Goal: Information Seeking & Learning: Learn about a topic

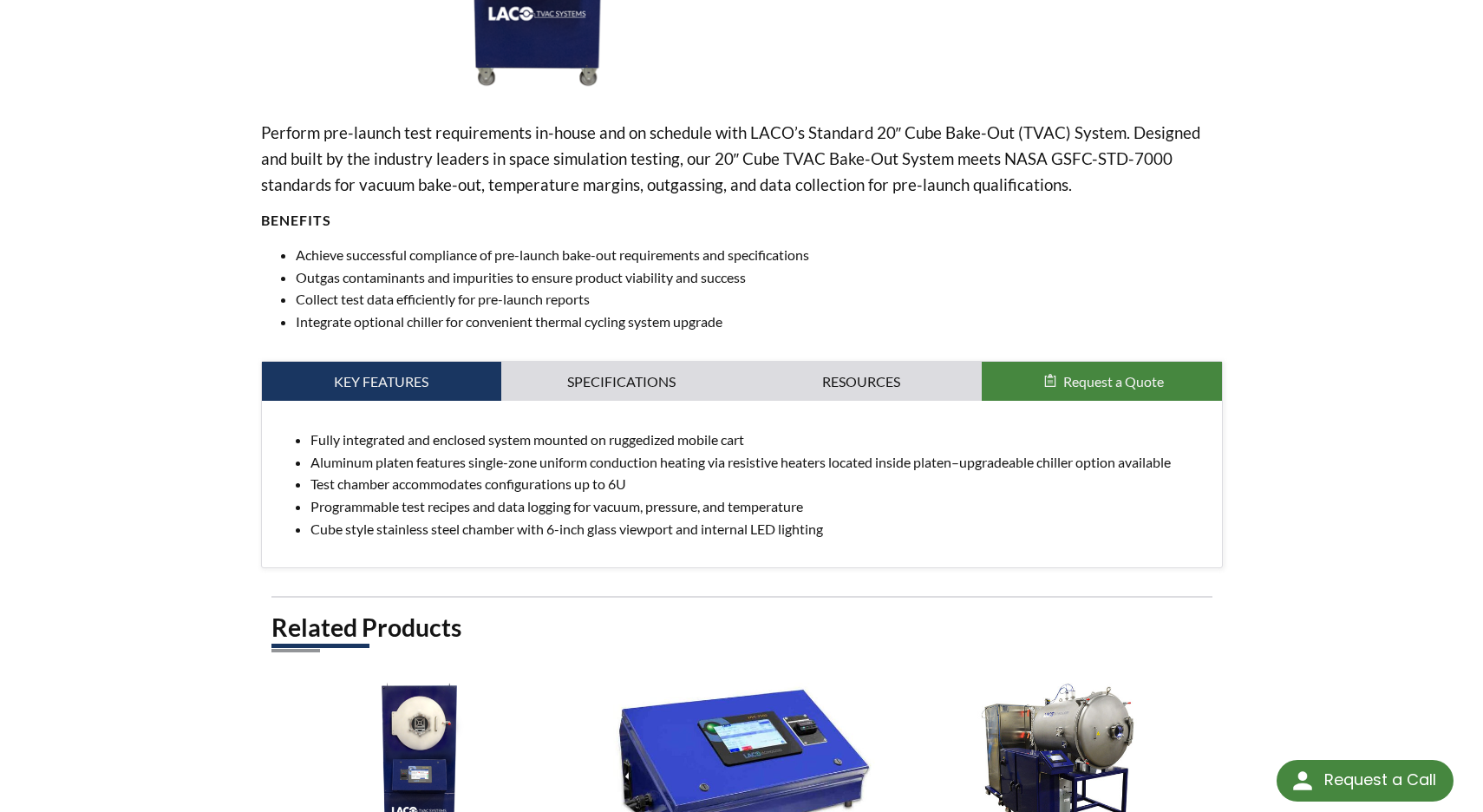
select select "Language Translate Widget"
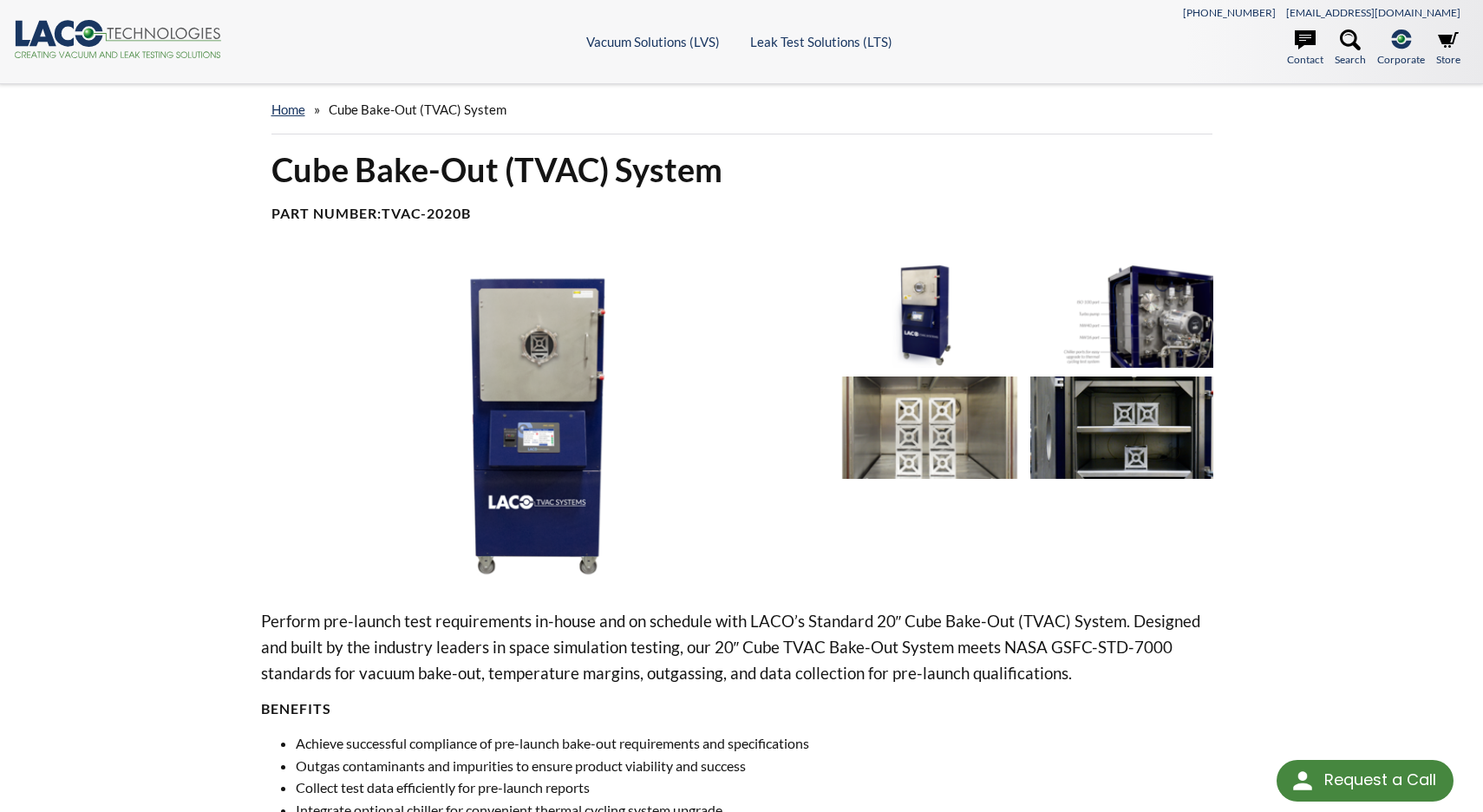
click at [447, 162] on h1 "Cube Bake-Out (TVAC) System" at bounding box center [742, 170] width 941 height 43
click at [943, 390] on img at bounding box center [929, 427] width 184 height 104
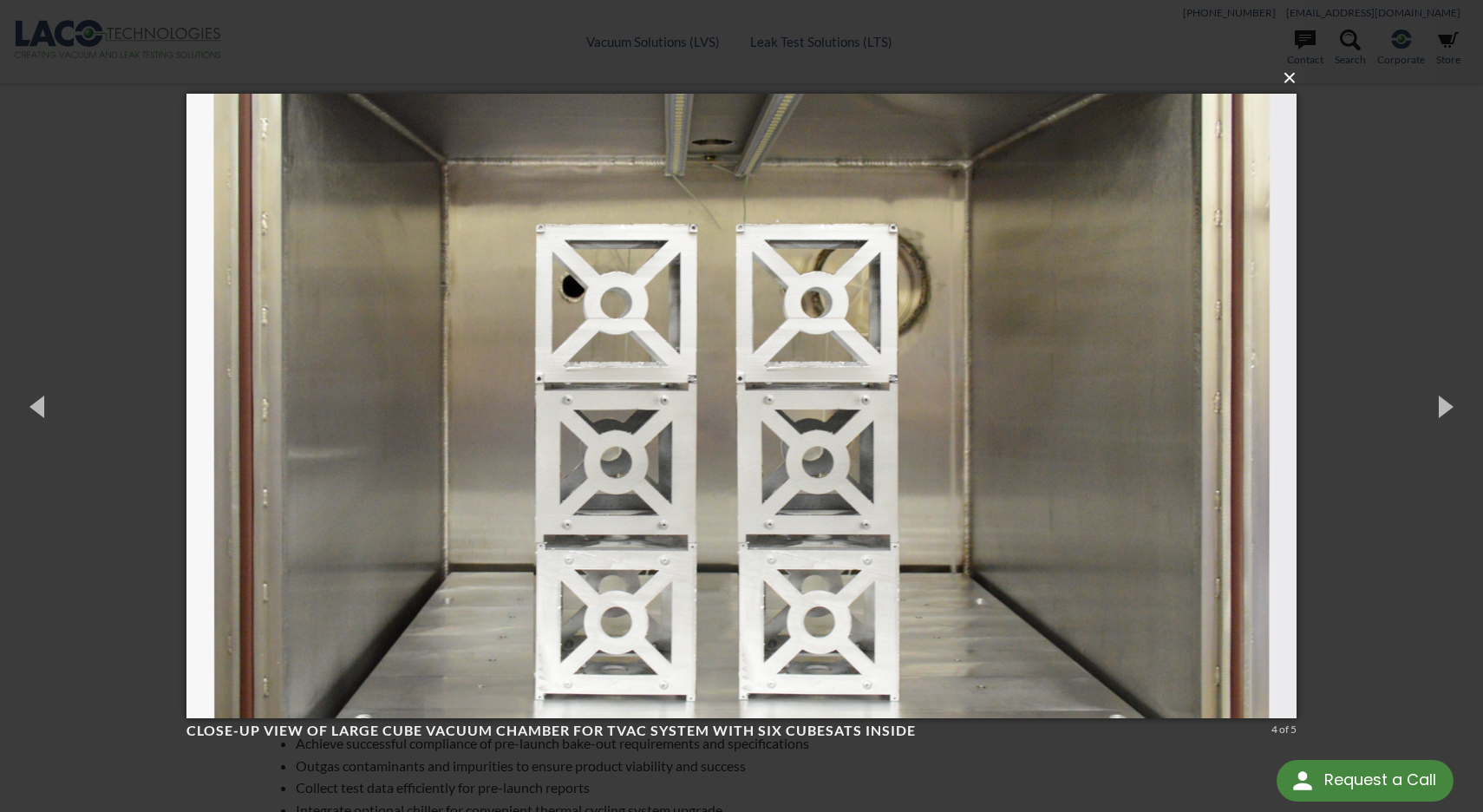
click at [1286, 81] on button "×" at bounding box center [746, 77] width 1110 height 38
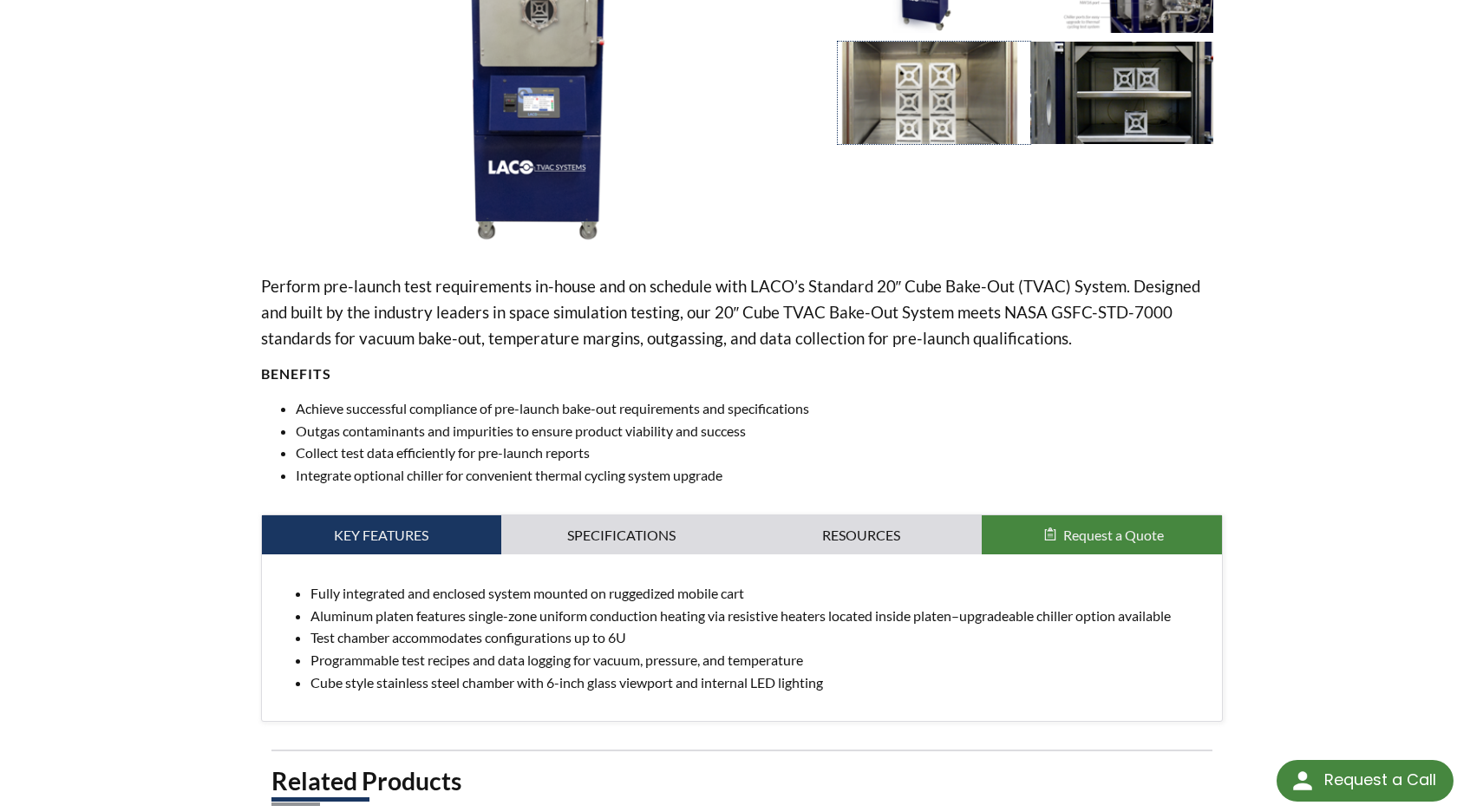
scroll to position [359, 0]
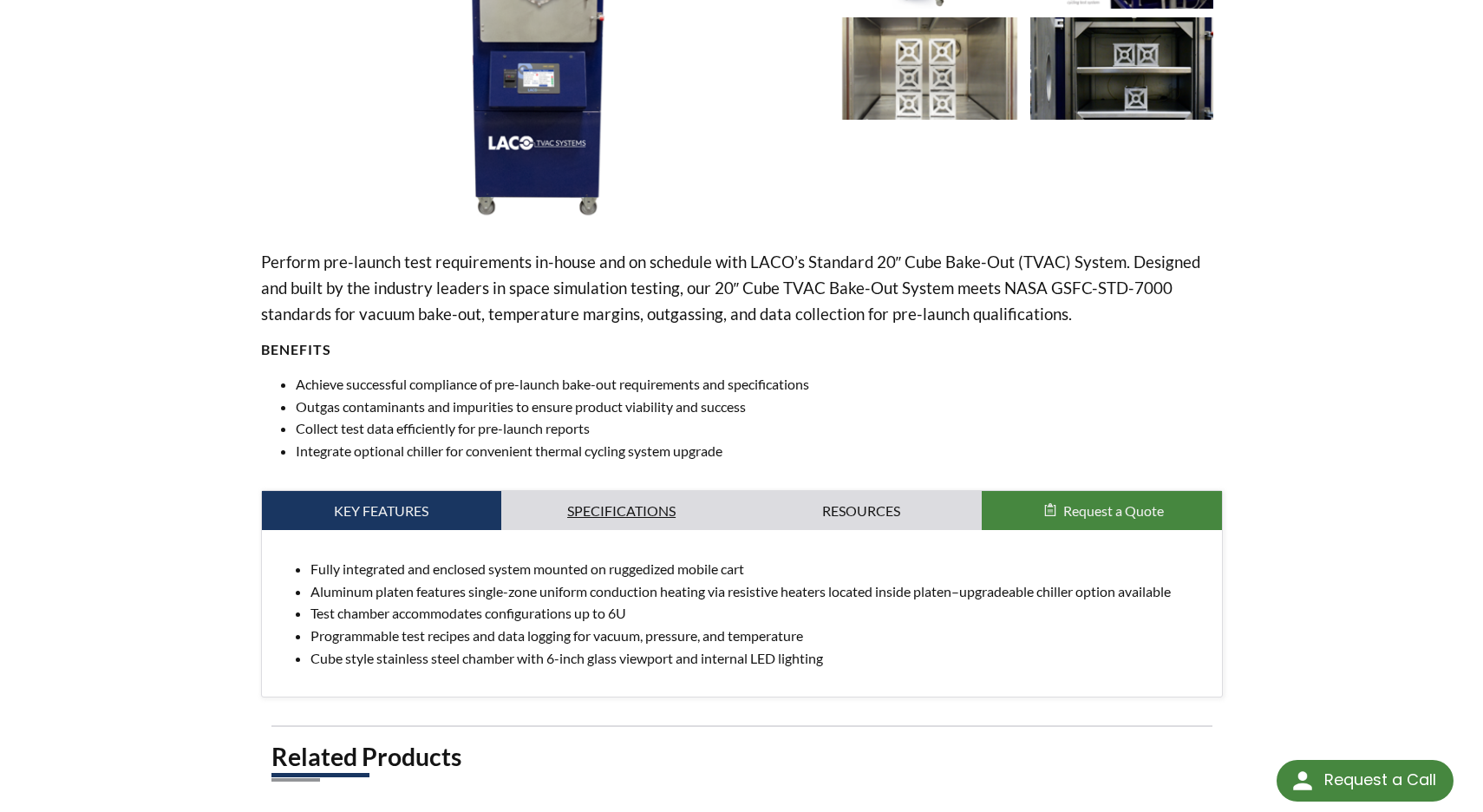
click at [604, 519] on link "Specifications" at bounding box center [621, 511] width 240 height 40
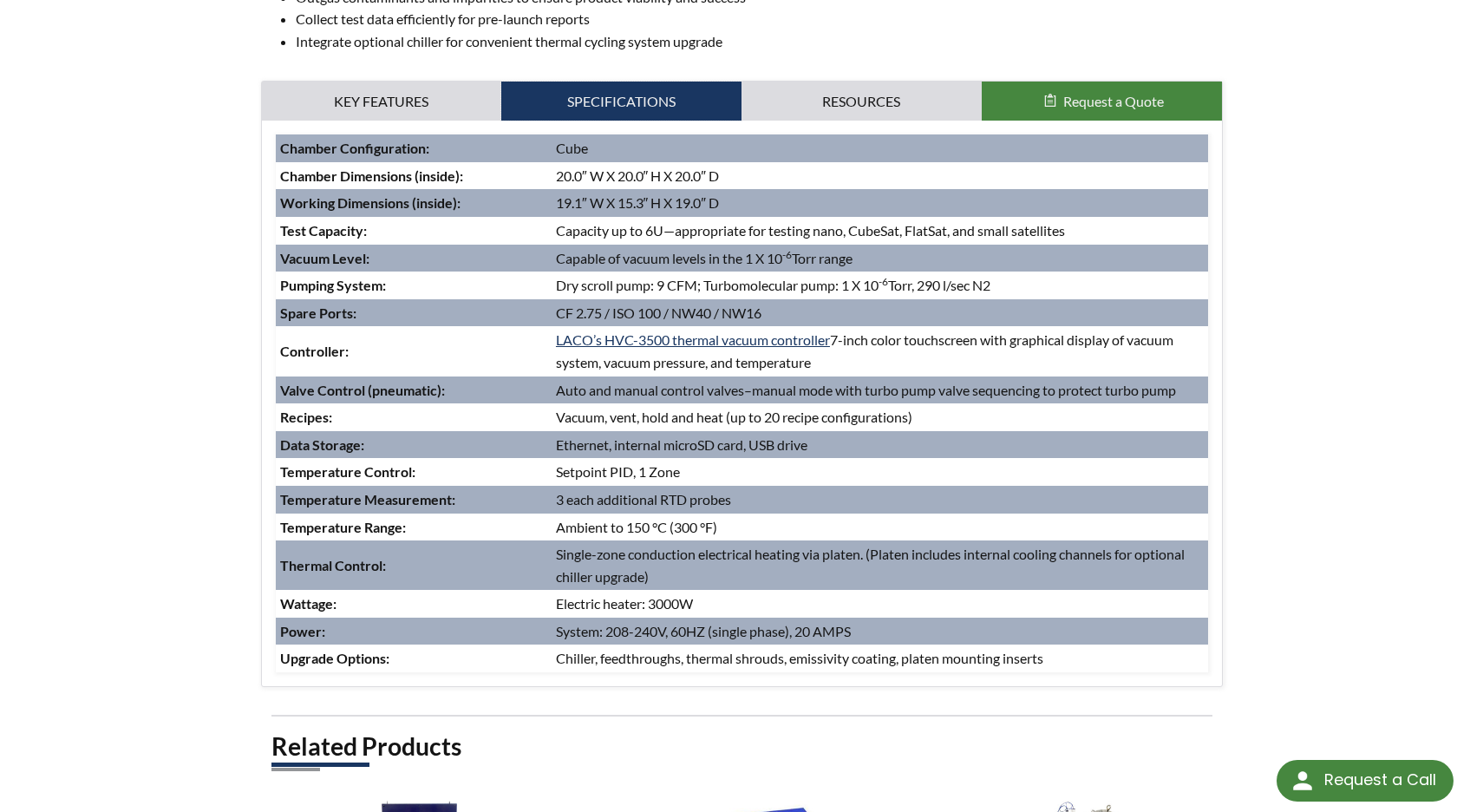
scroll to position [976, 0]
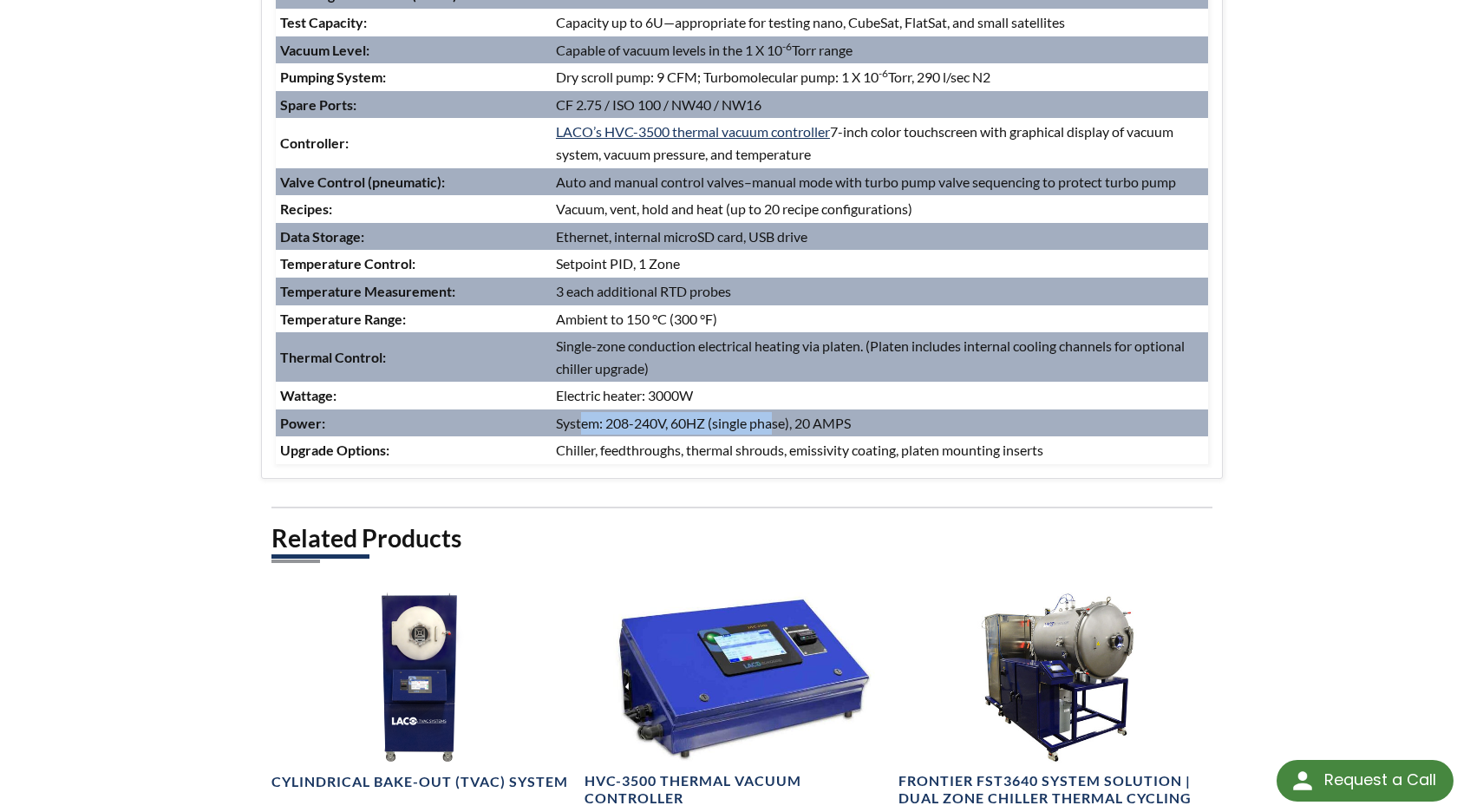
drag, startPoint x: 580, startPoint y: 422, endPoint x: 775, endPoint y: 421, distance: 195.0
click at [776, 422] on td "System: 208-240V, 60HZ (single phase), 20 AMPS" at bounding box center [879, 423] width 656 height 28
click at [775, 421] on td "System: 208-240V, 60HZ (single phase), 20 AMPS" at bounding box center [879, 423] width 656 height 28
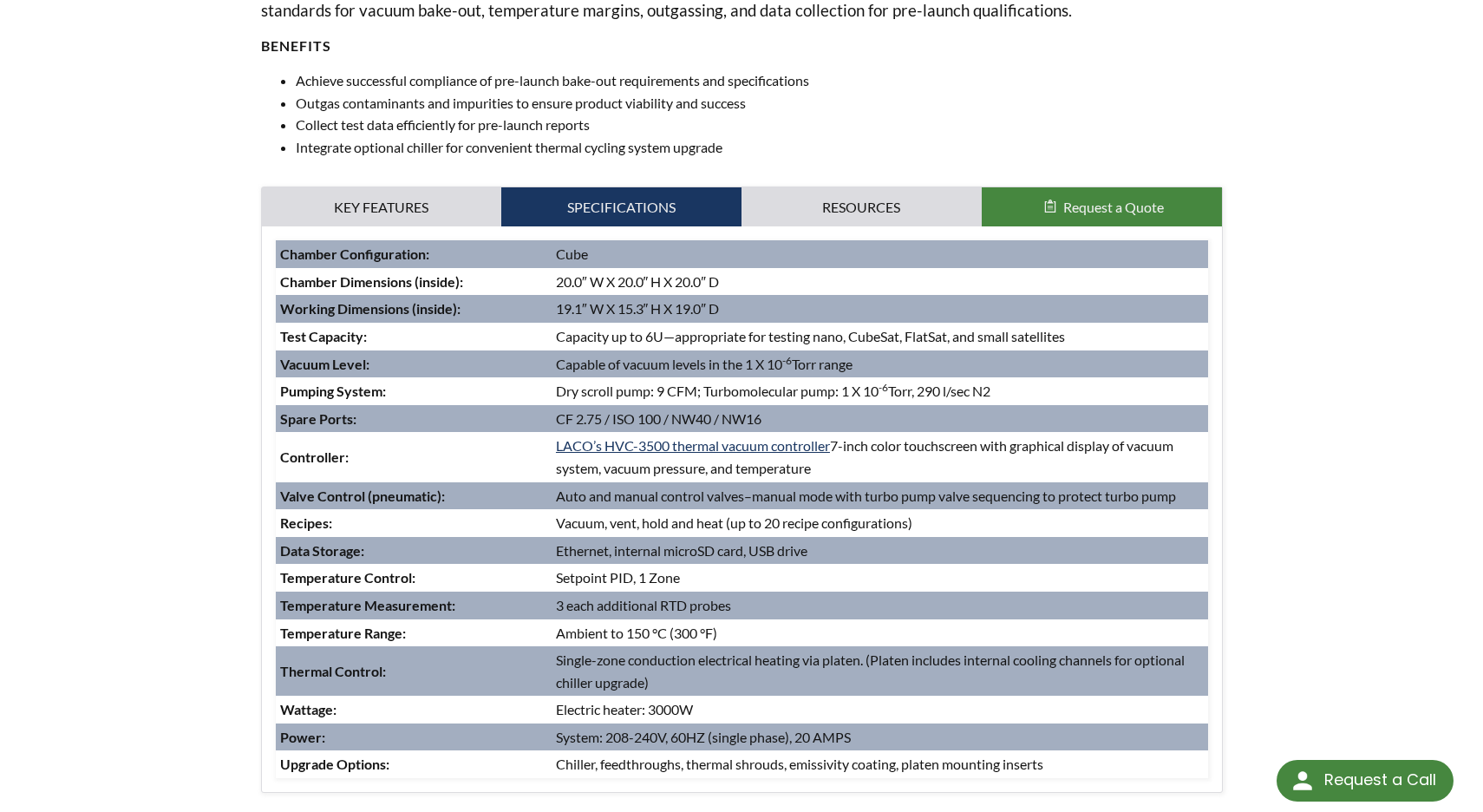
scroll to position [0, 0]
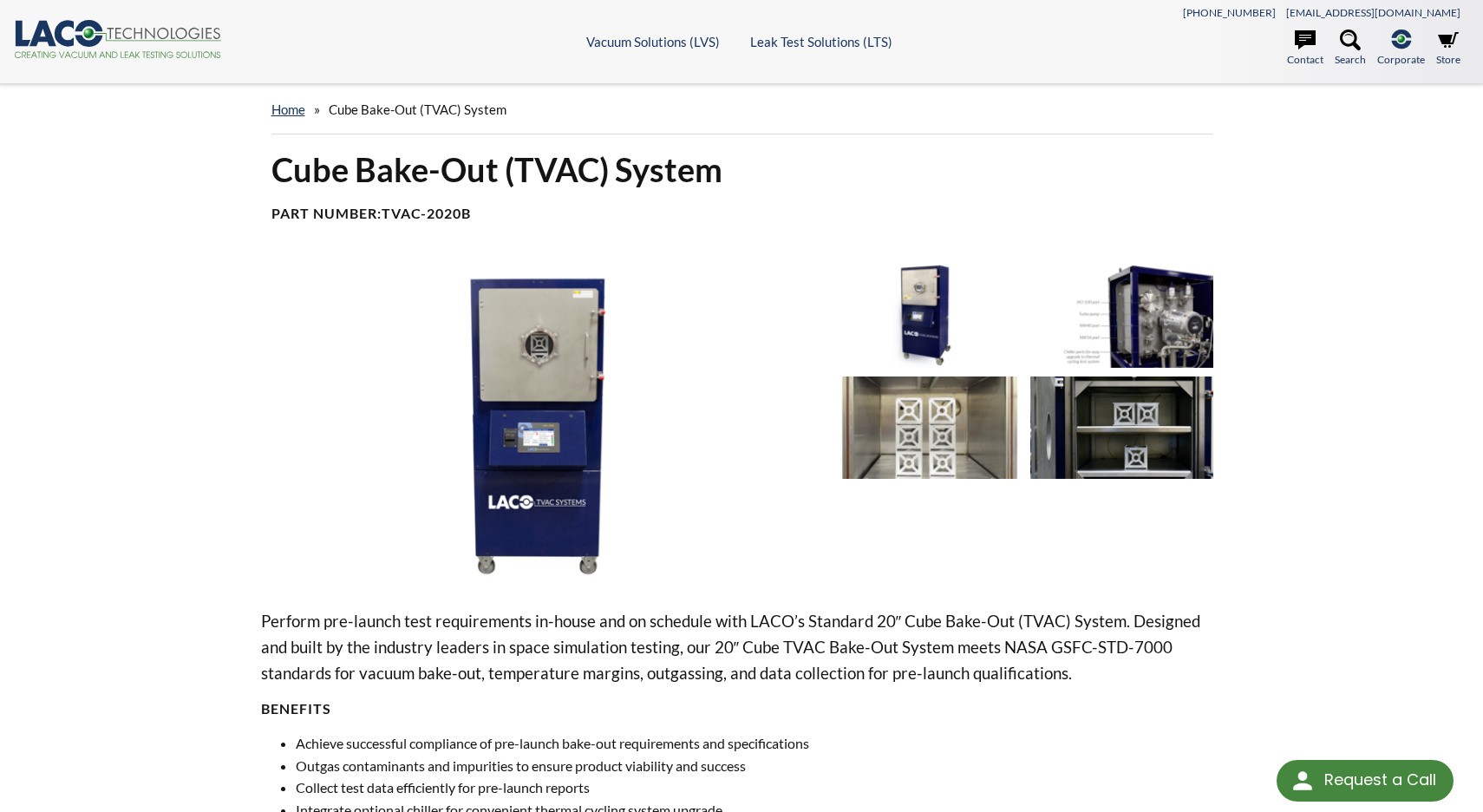
click at [1150, 322] on img at bounding box center [1122, 315] width 184 height 104
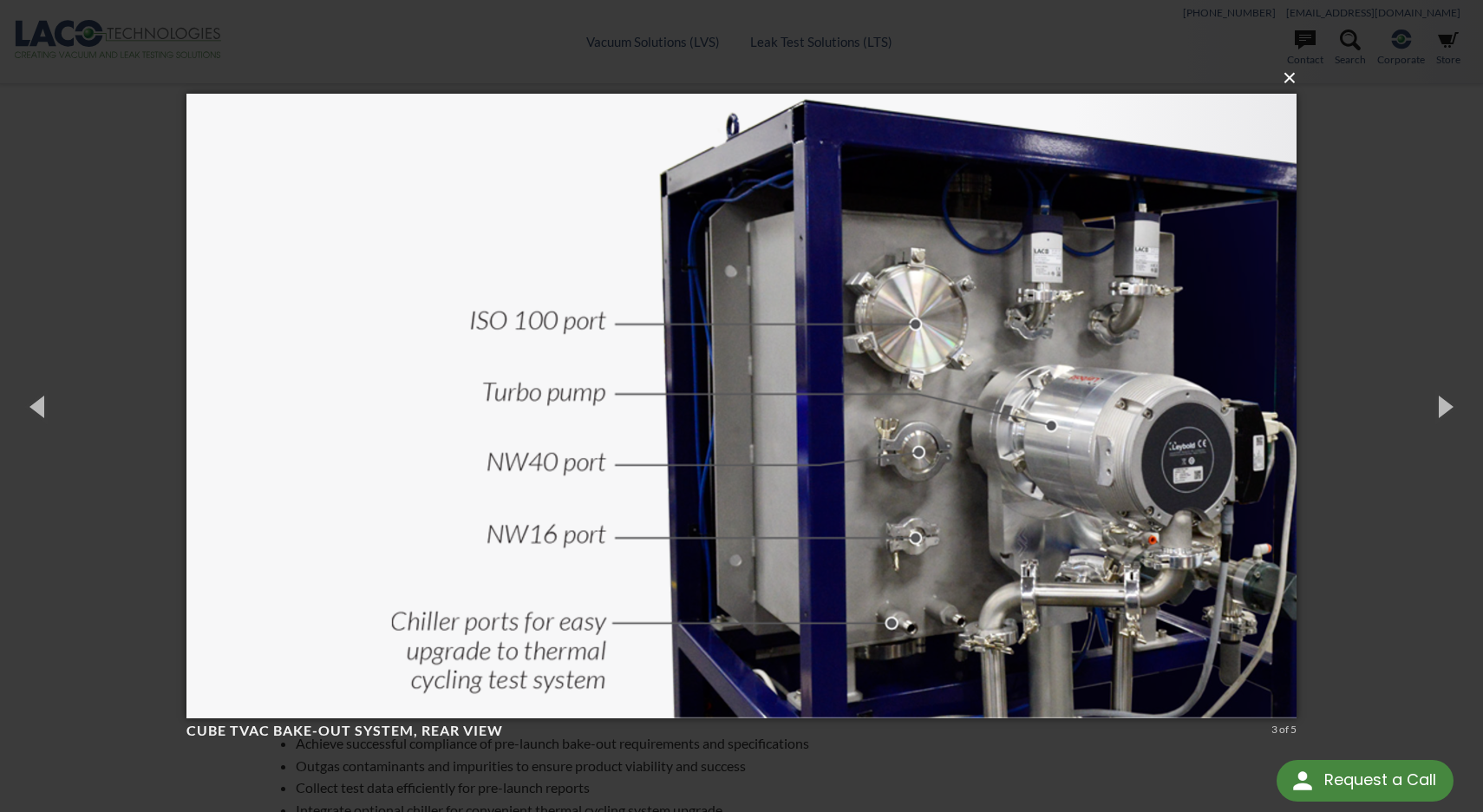
click at [1288, 78] on button "×" at bounding box center [746, 77] width 1110 height 38
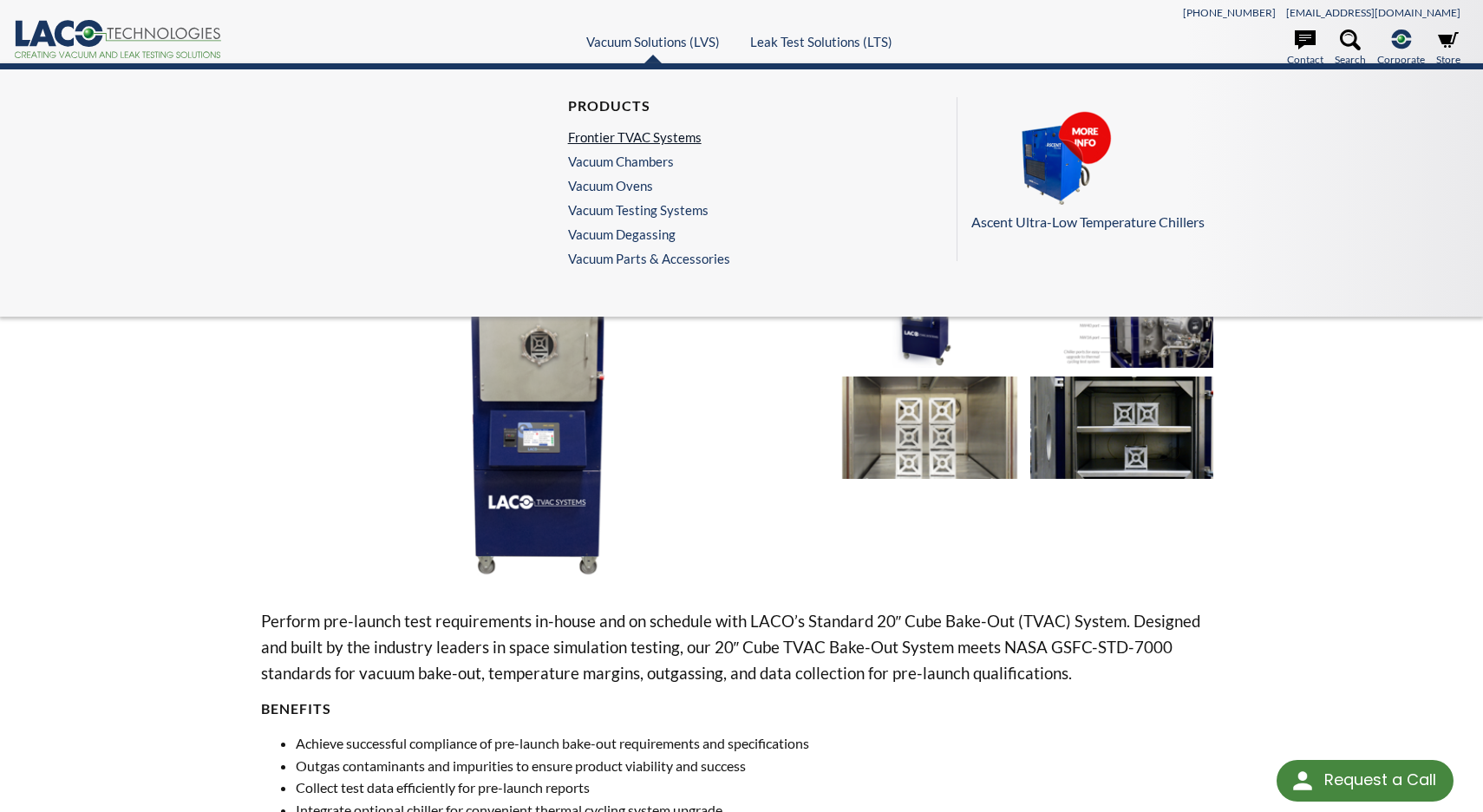
click at [651, 138] on link "Frontier TVAC Systems" at bounding box center [644, 136] width 153 height 16
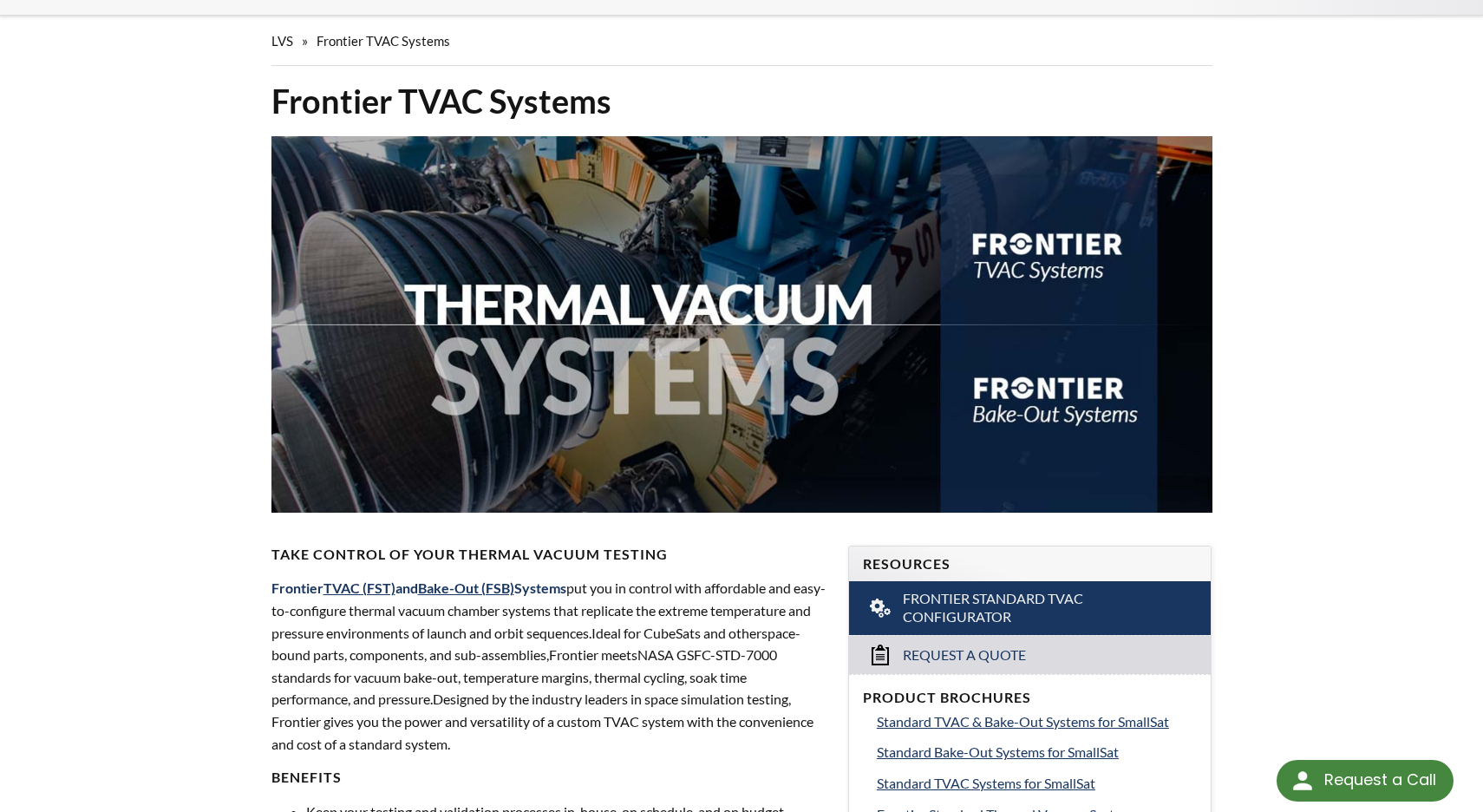
select select "Language Translate Widget"
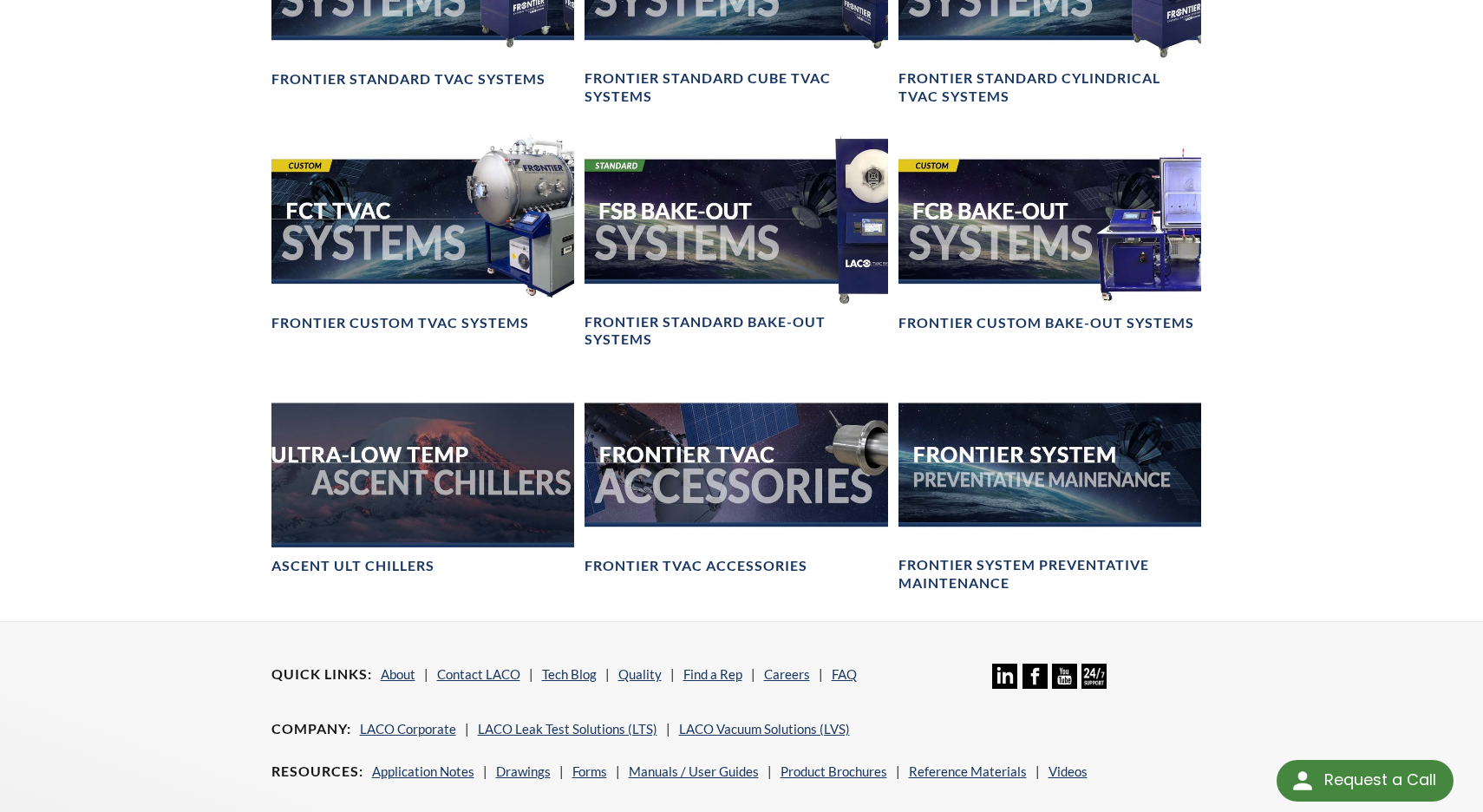
scroll to position [1471, 0]
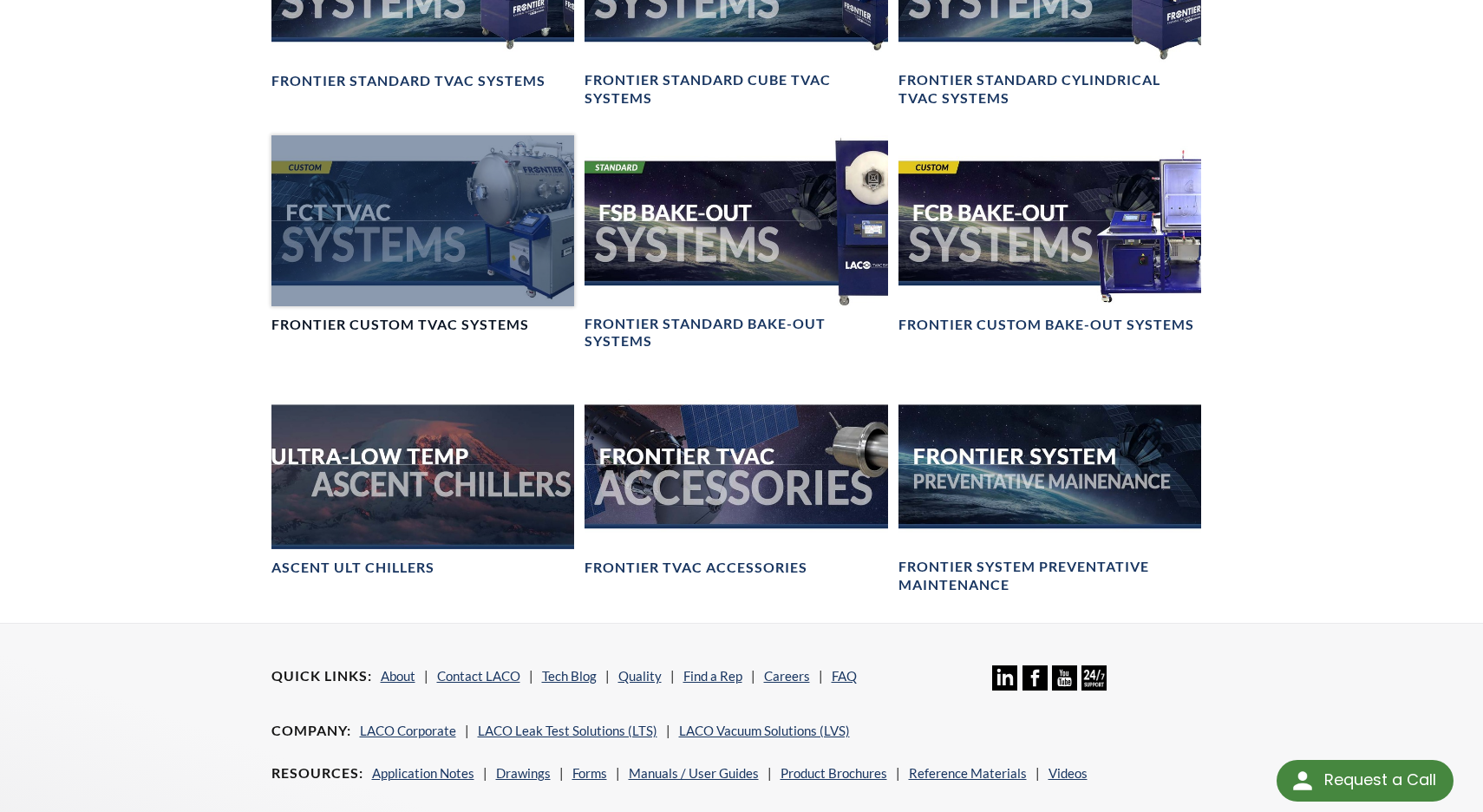
click at [385, 264] on div at bounding box center [423, 220] width 303 height 170
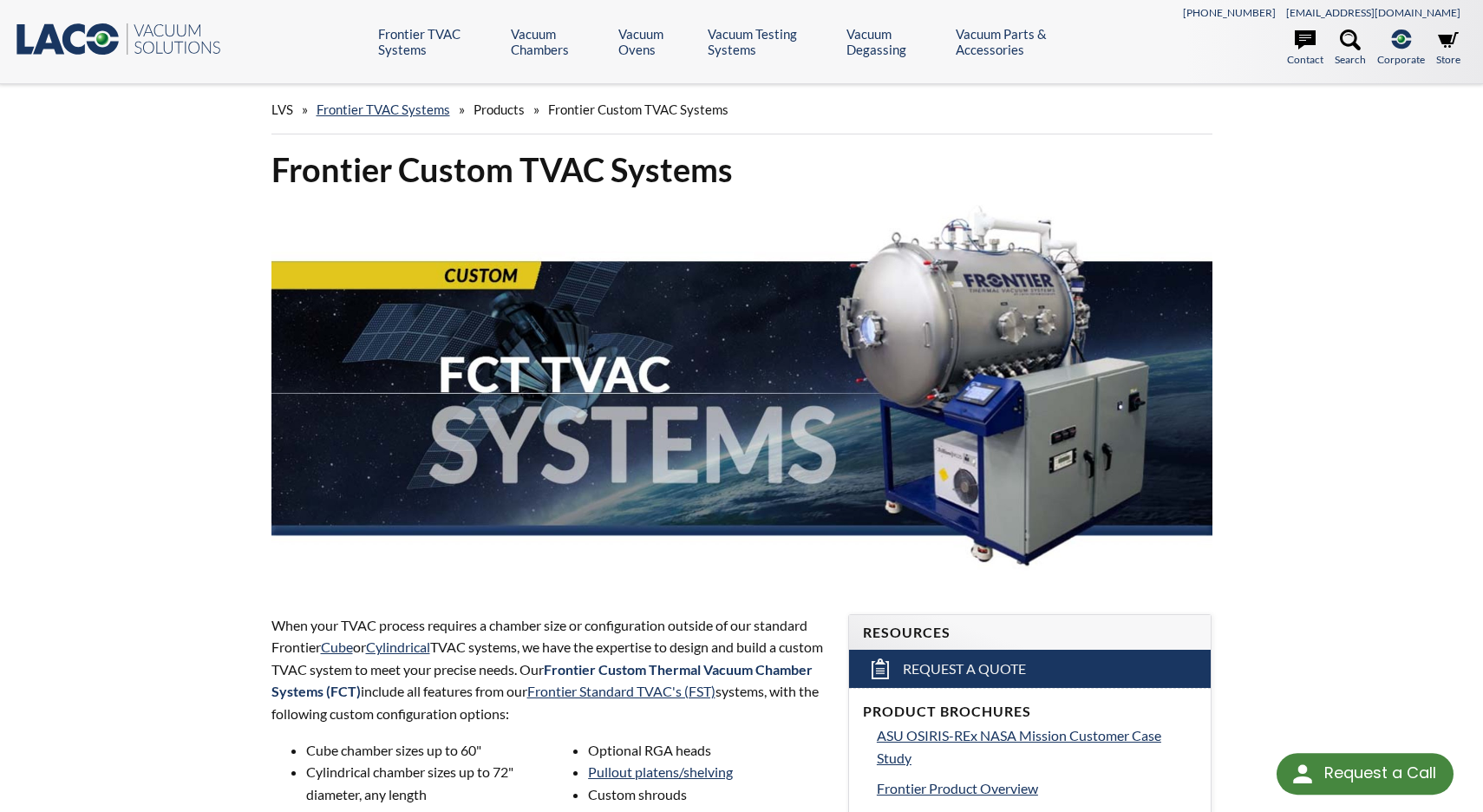
select select "Language Translate Widget"
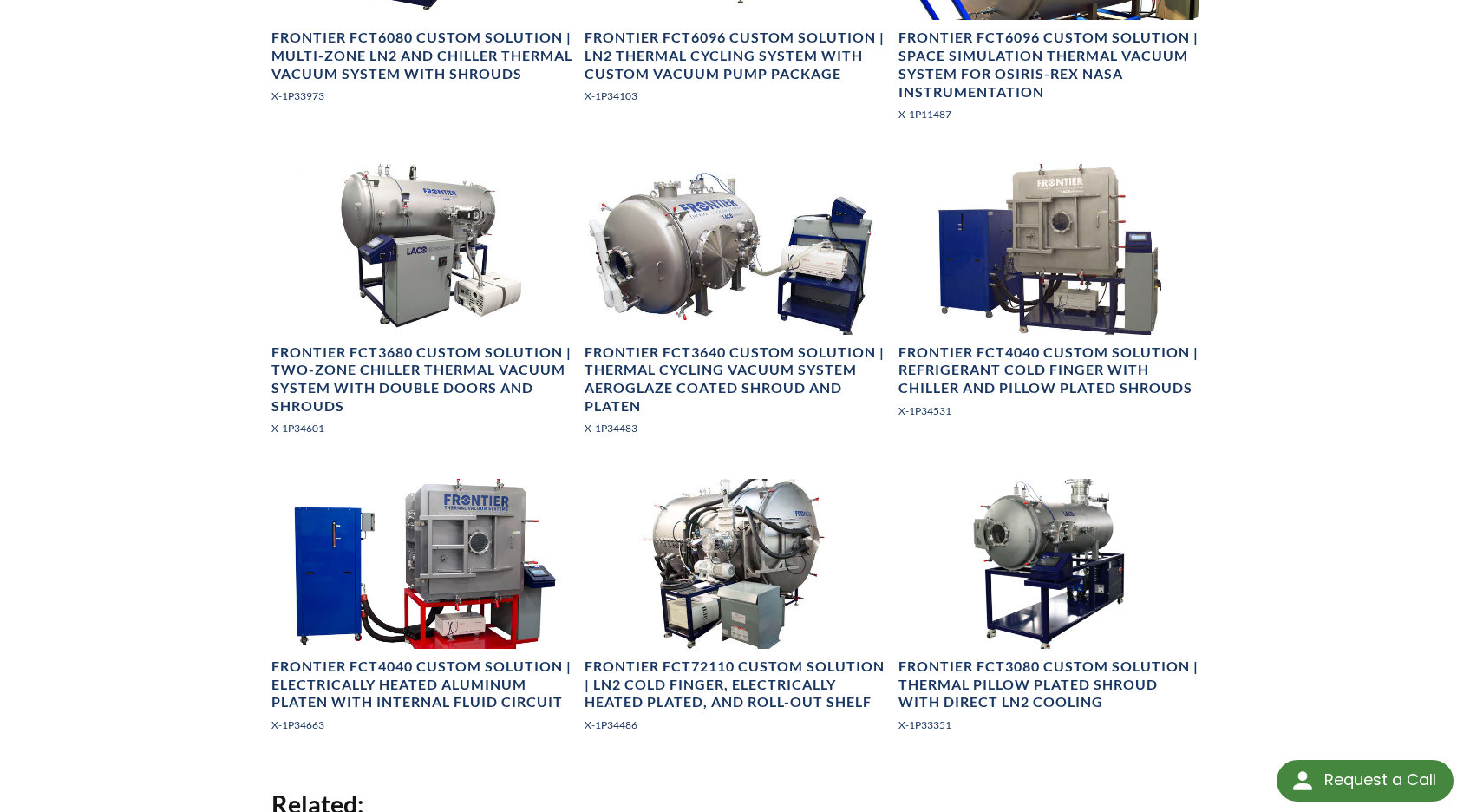
scroll to position [1253, 0]
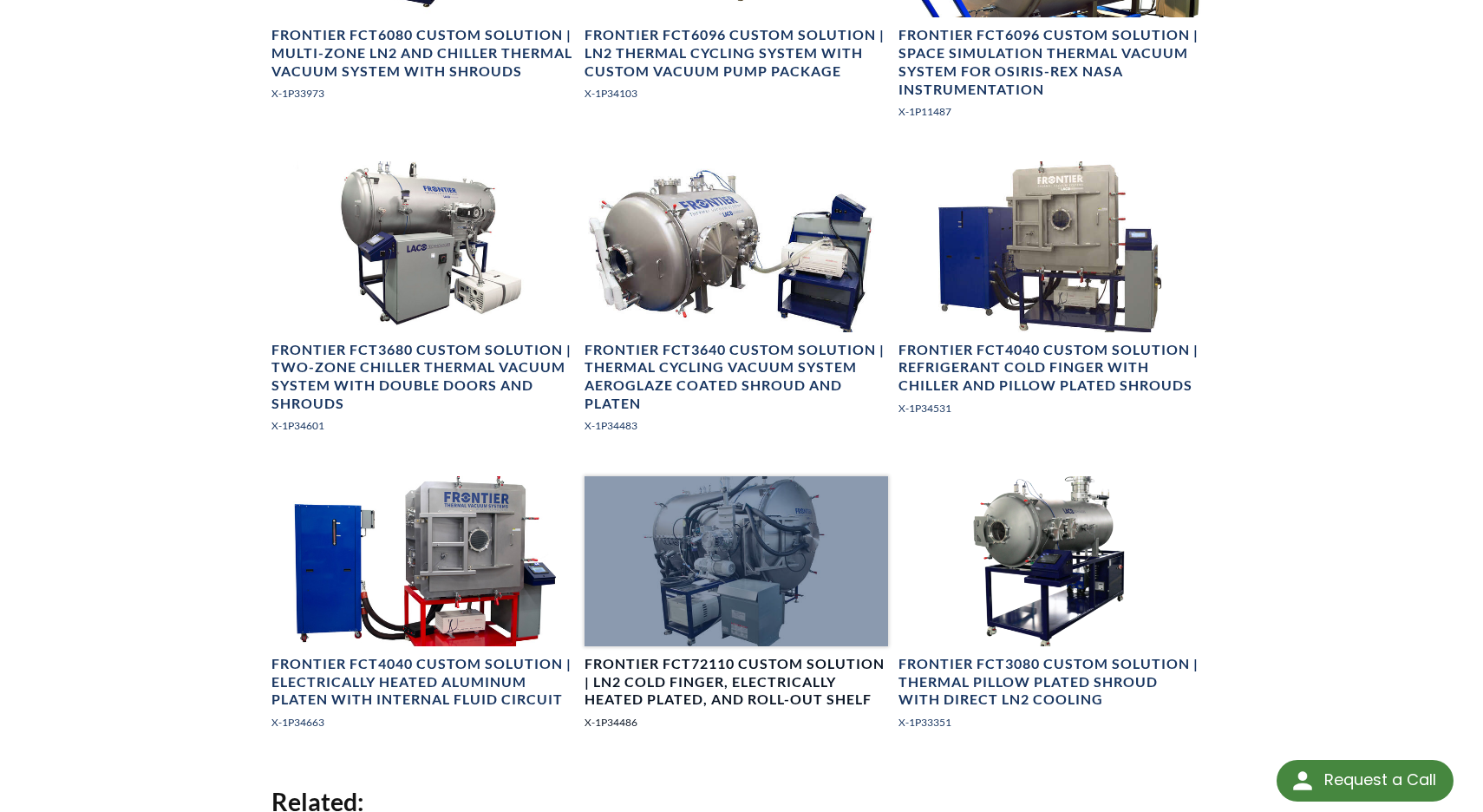
click at [790, 541] on div at bounding box center [735, 561] width 303 height 170
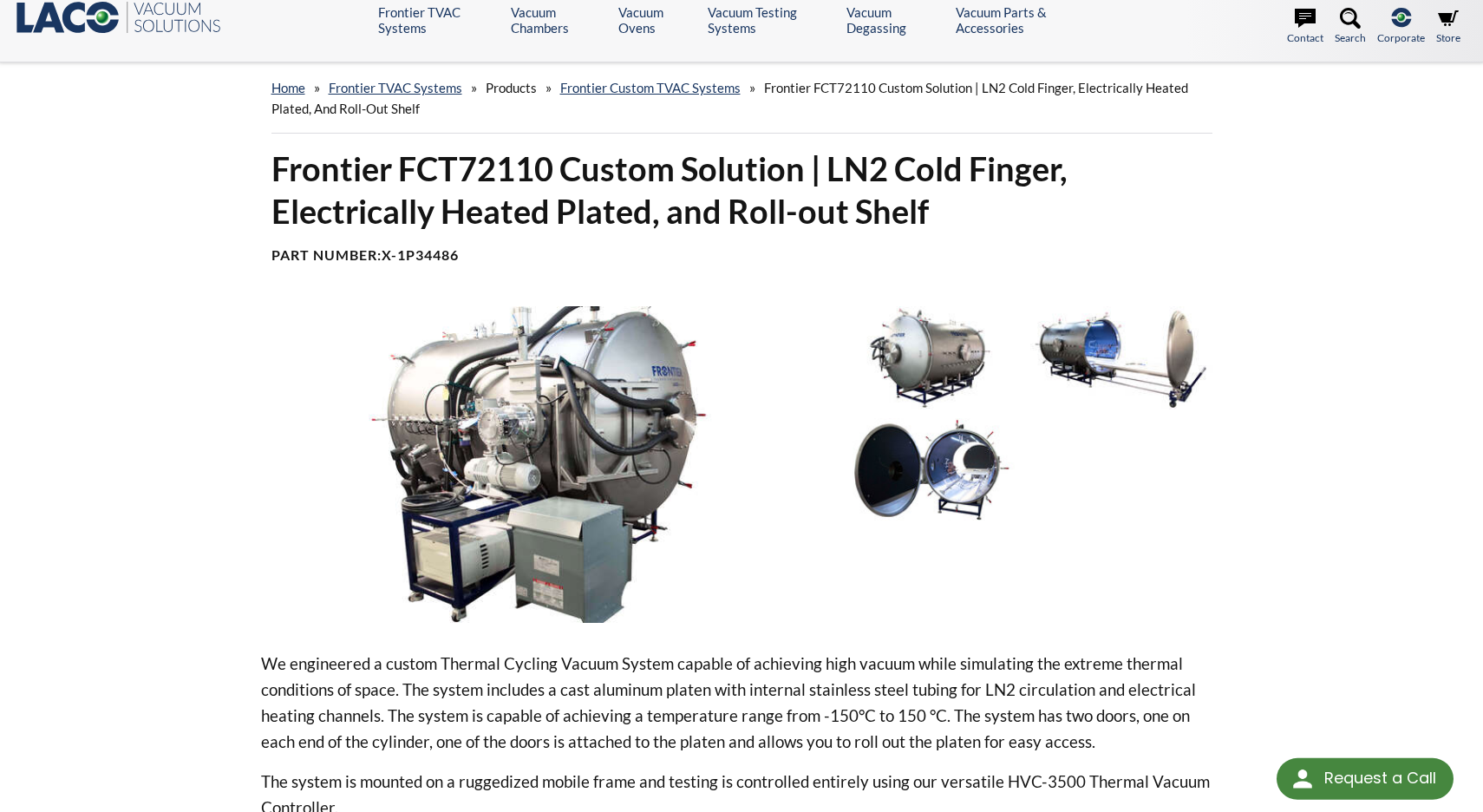
scroll to position [22, 0]
select select "Language Translate Widget"
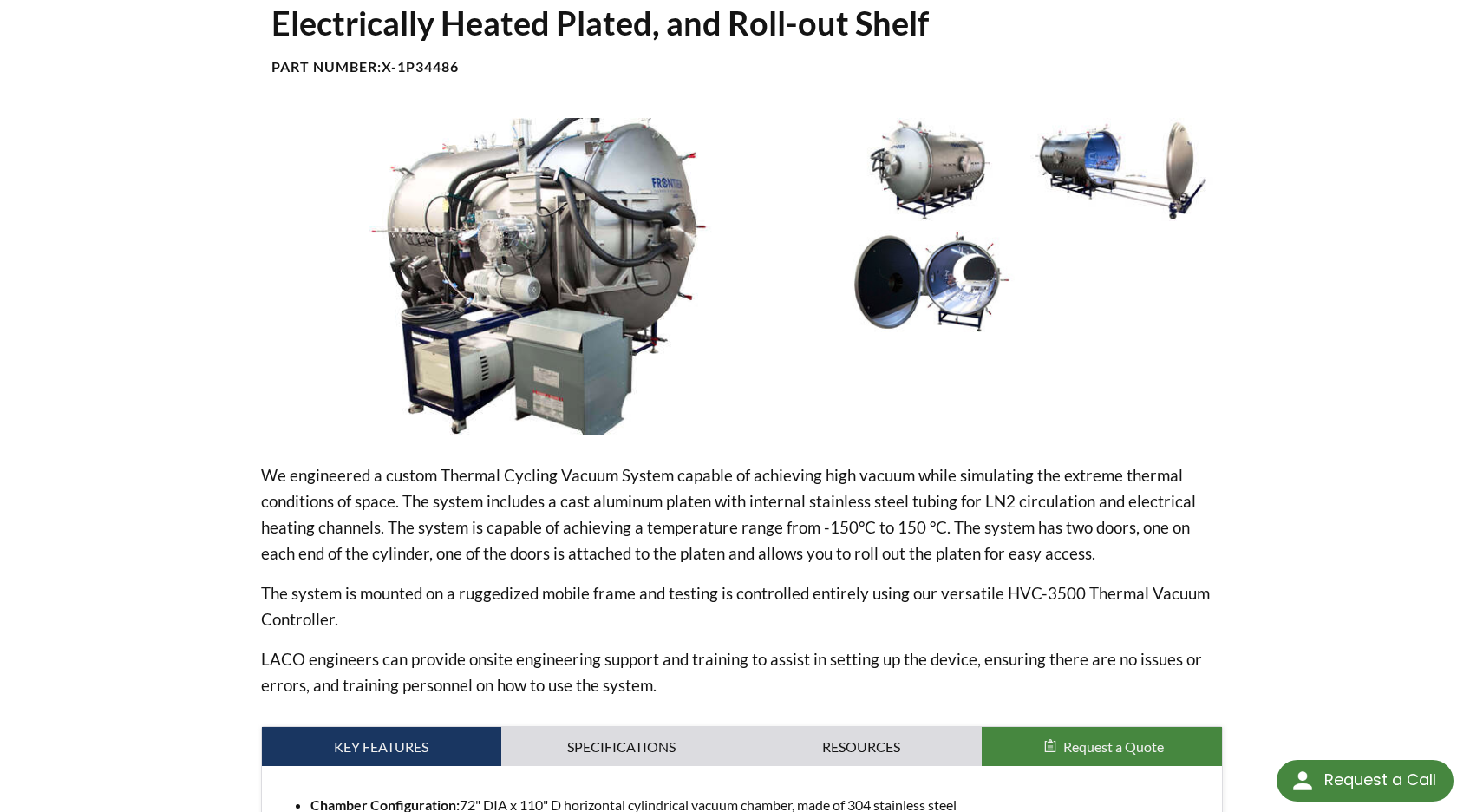
scroll to position [64, 0]
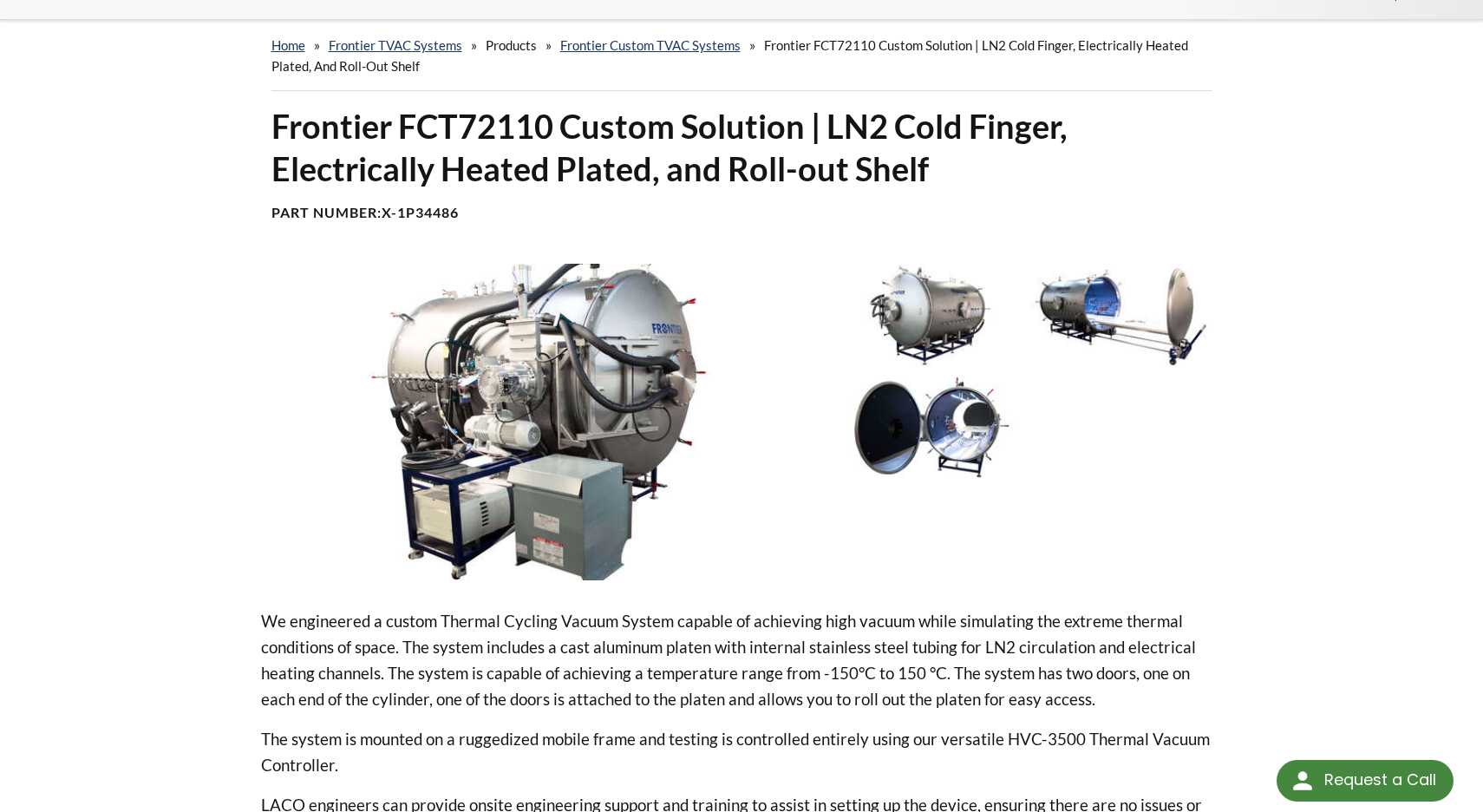
click at [552, 372] on img at bounding box center [542, 421] width 563 height 315
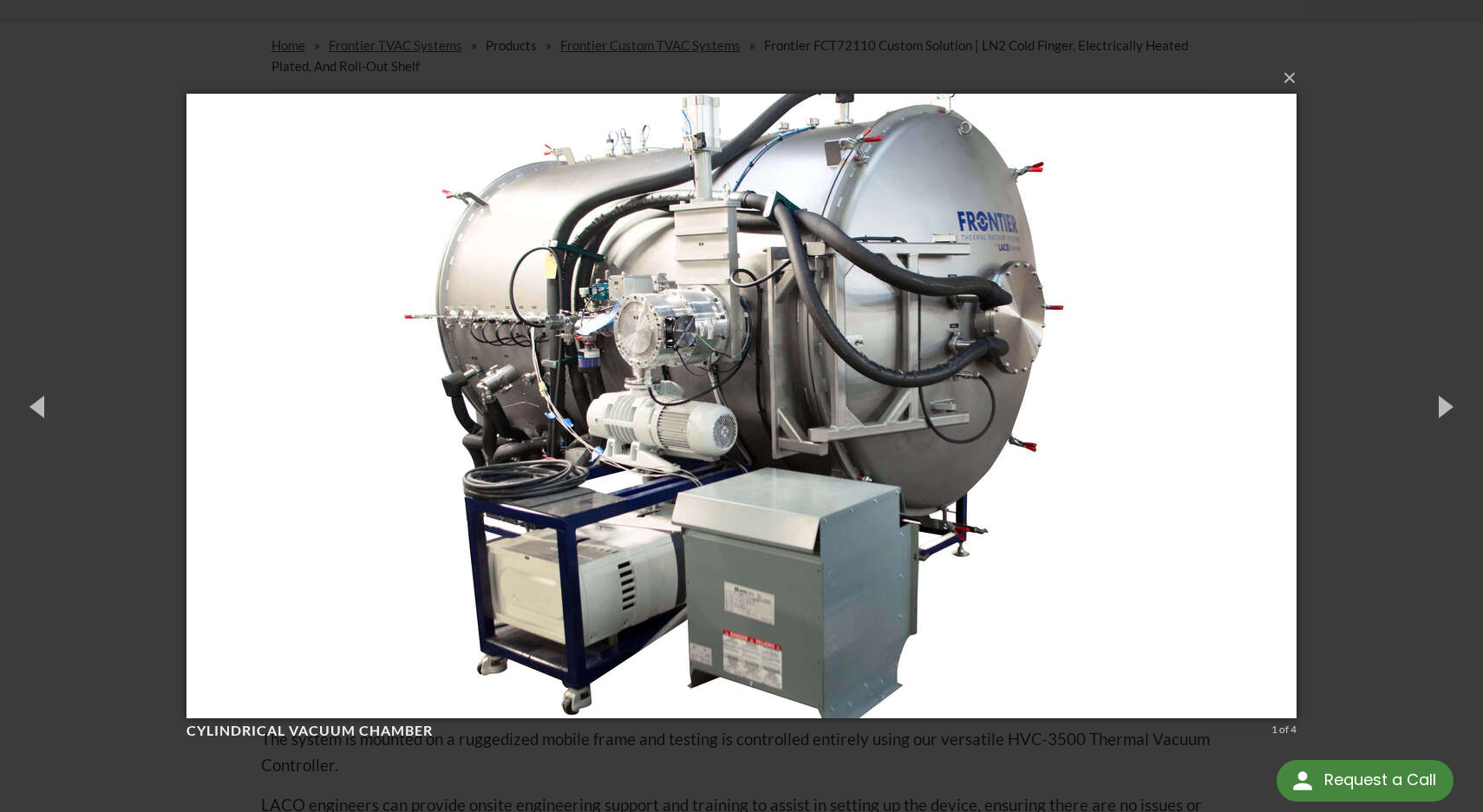
click at [1352, 123] on div "× Cylindrical vacuum chamber 1 of 4 Loading..." at bounding box center [741, 406] width 1483 height 812
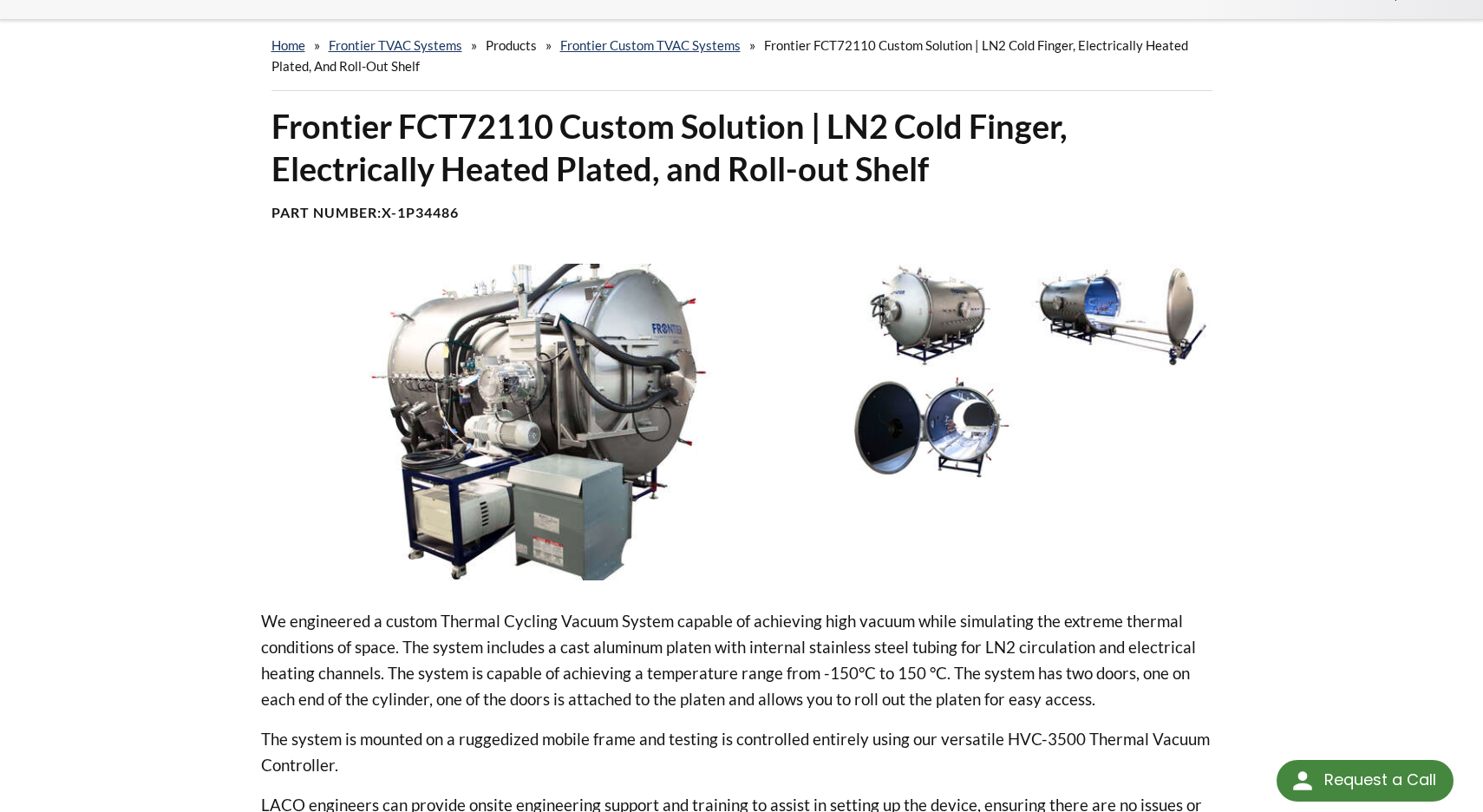
scroll to position [0, 0]
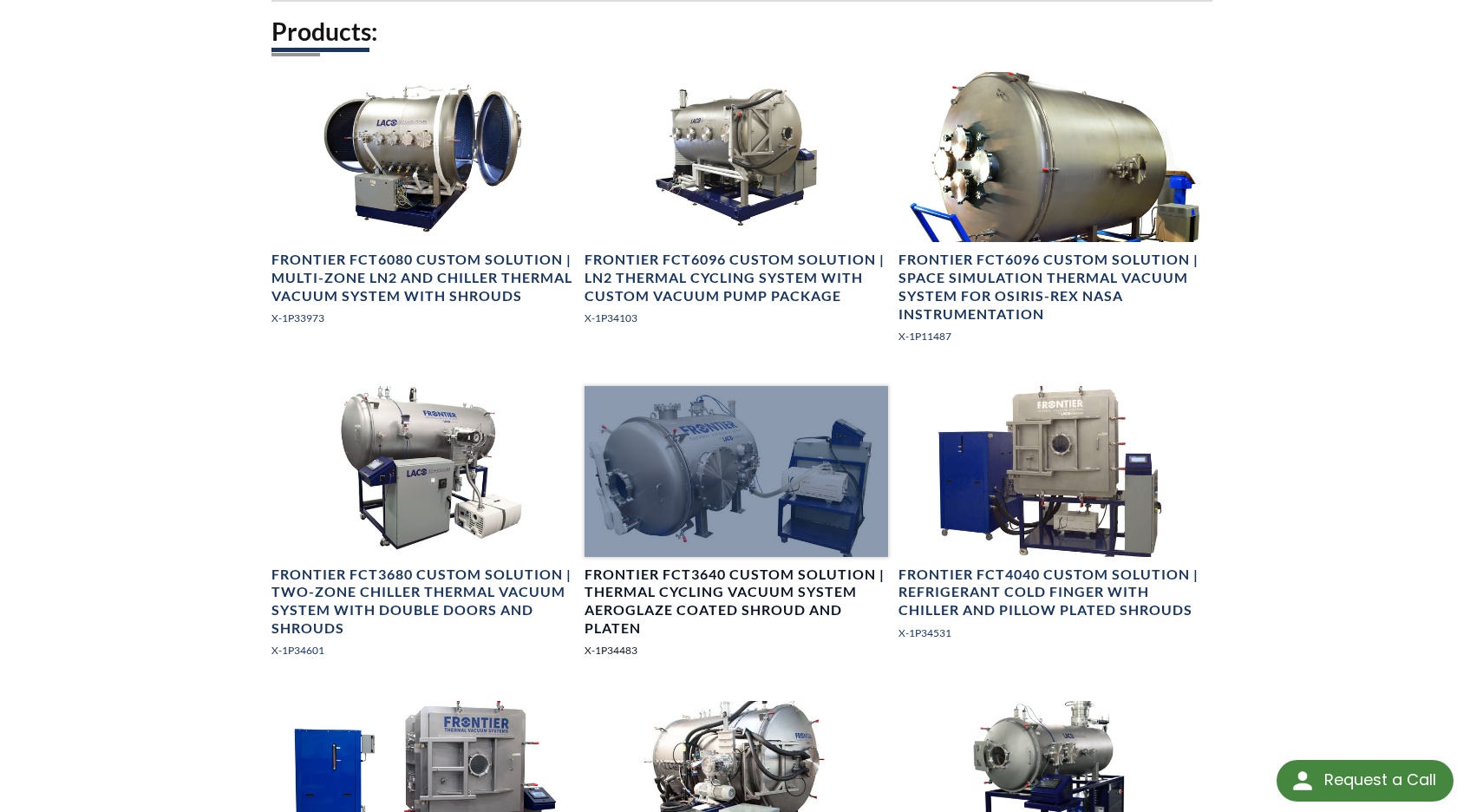
select select "Language Translate Widget"
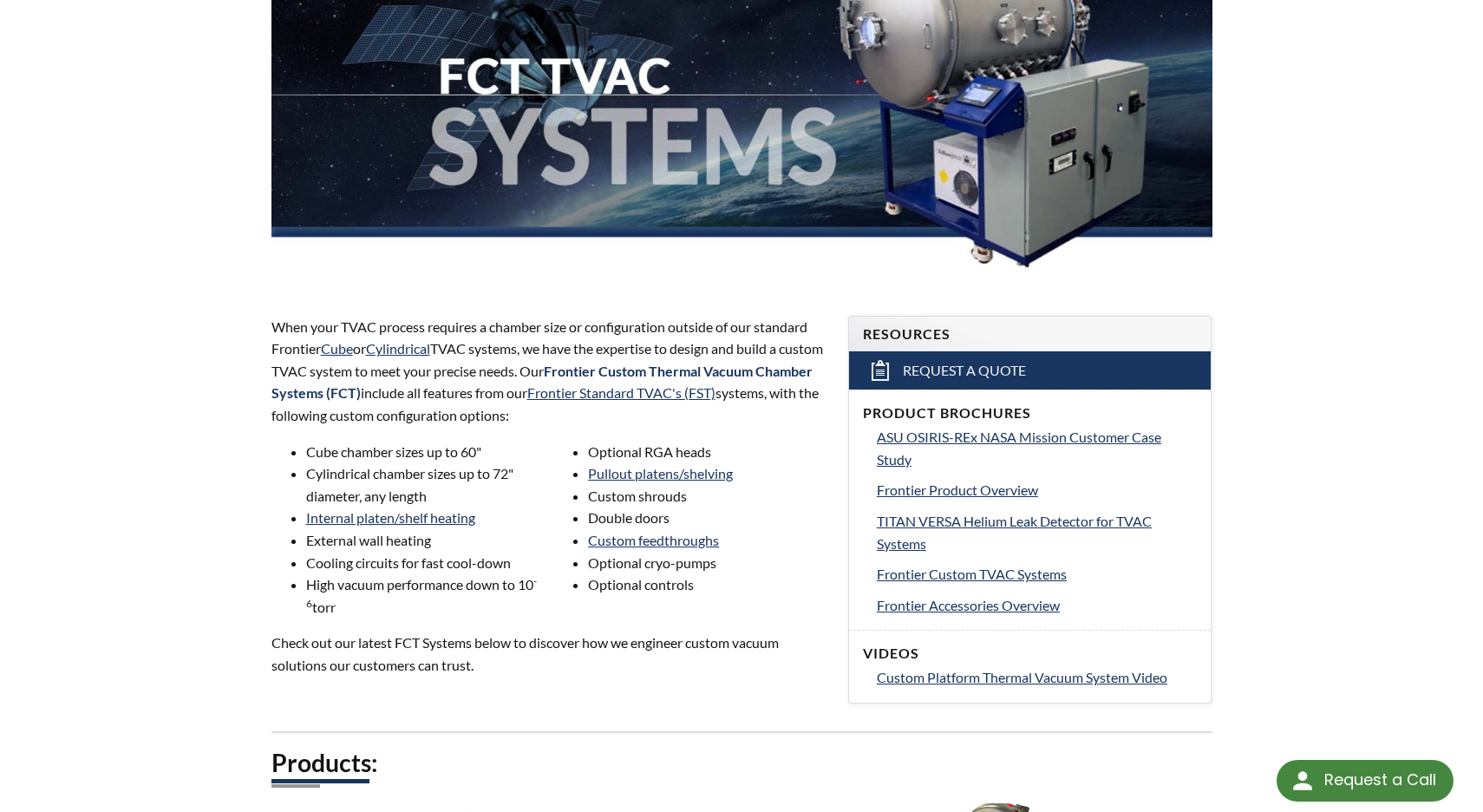
scroll to position [356, 0]
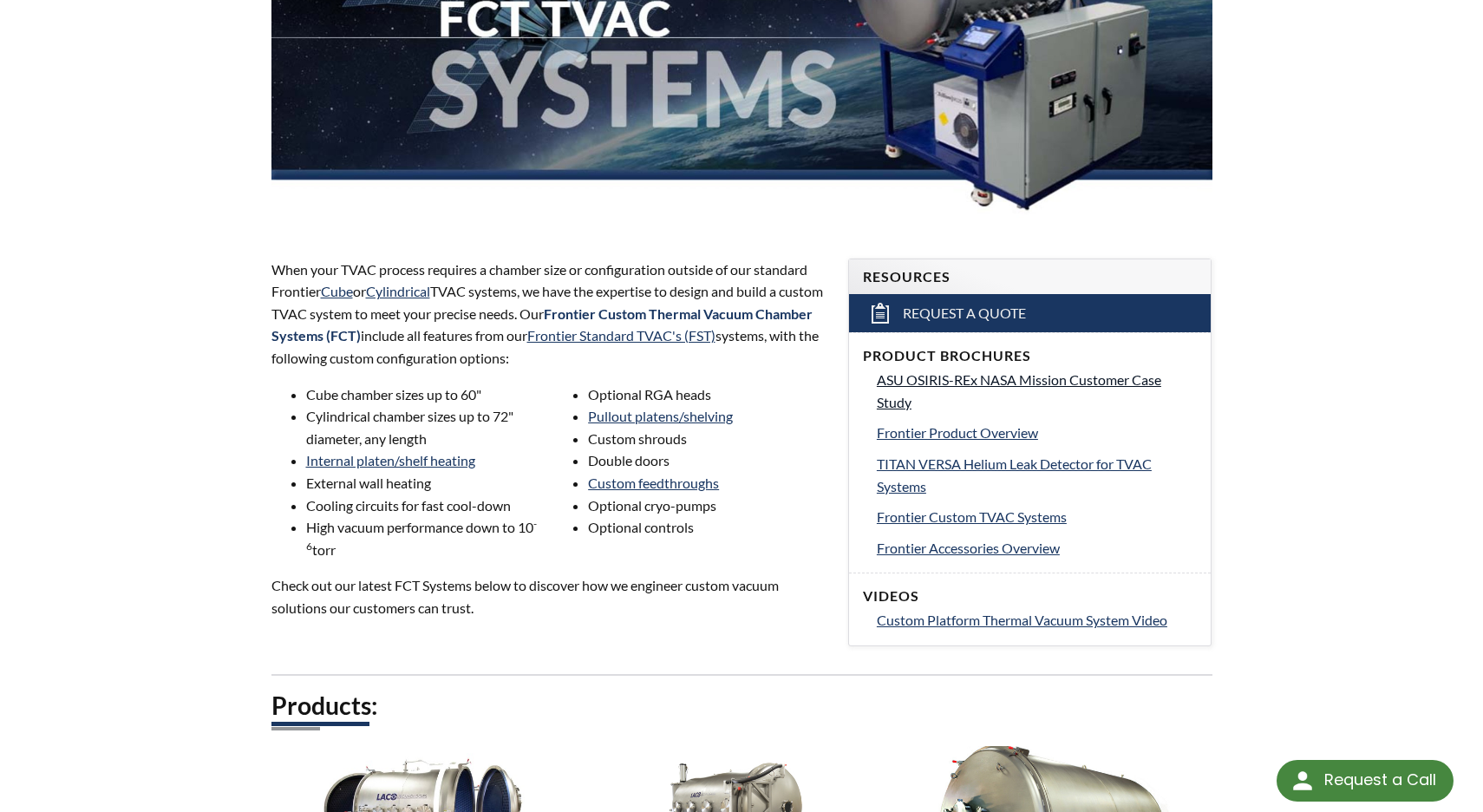
click at [939, 382] on span "ASU OSIRIS-REx NASA Mission Customer Case Study" at bounding box center [1018, 391] width 285 height 39
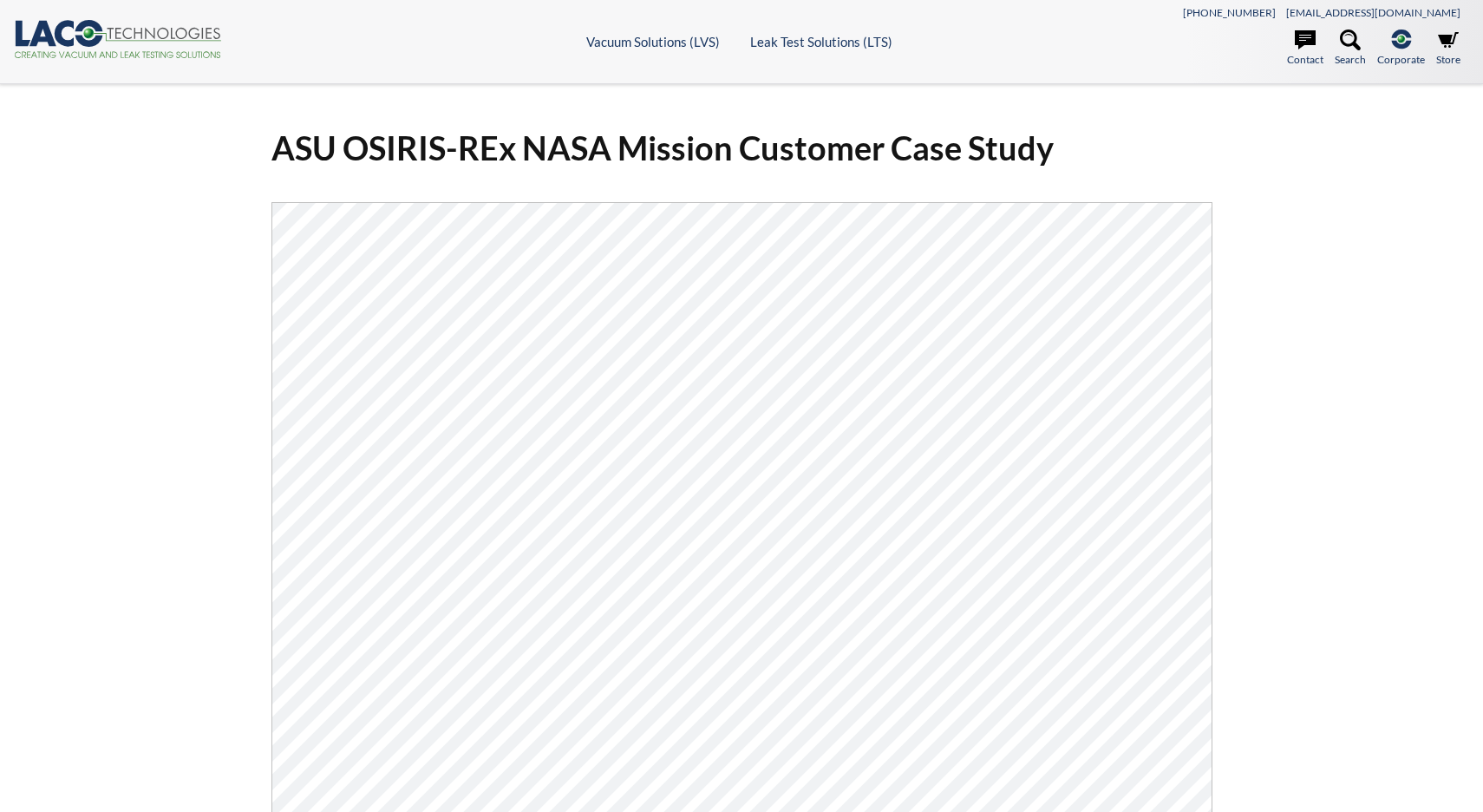
select select "Language Translate Widget"
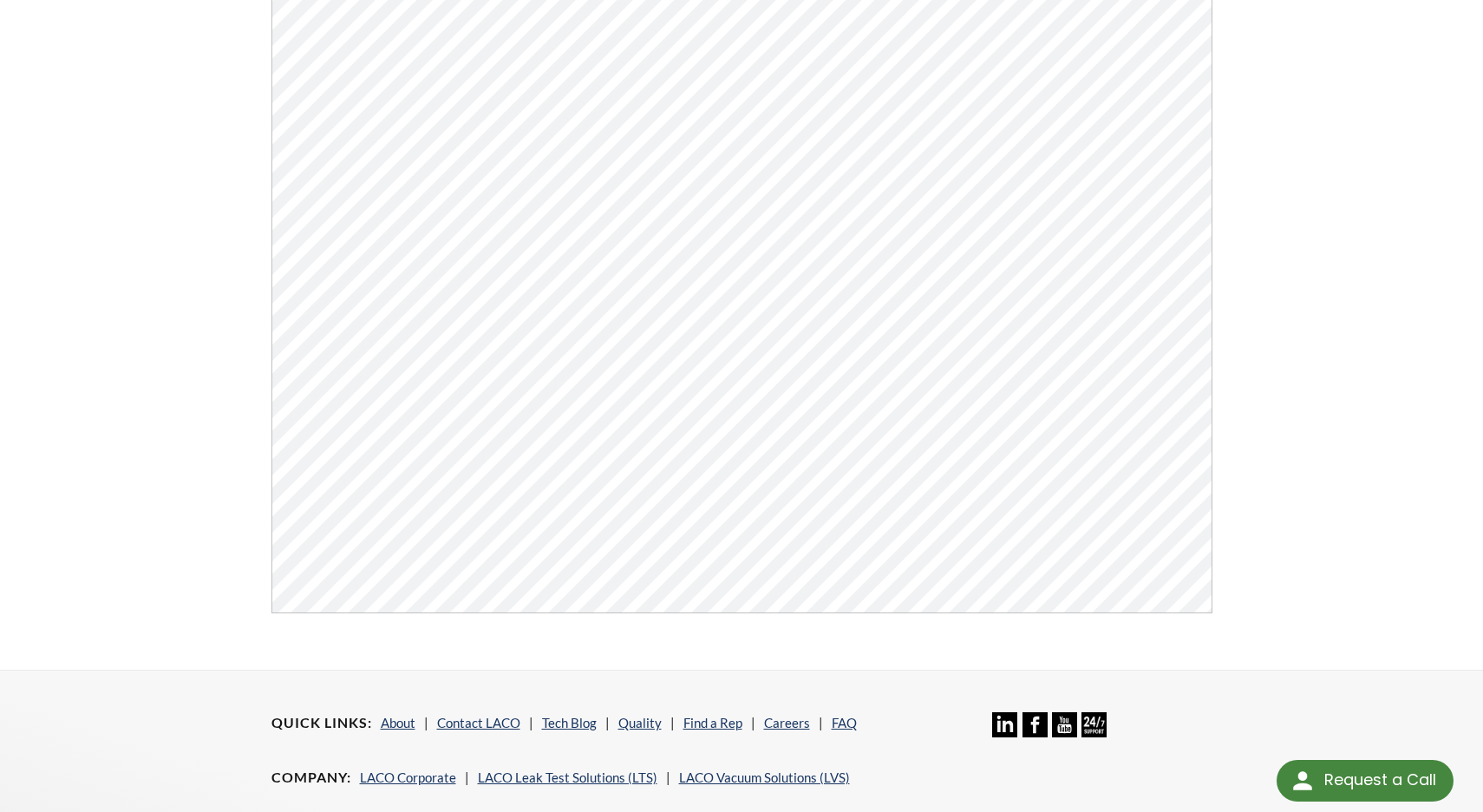
scroll to position [369, 0]
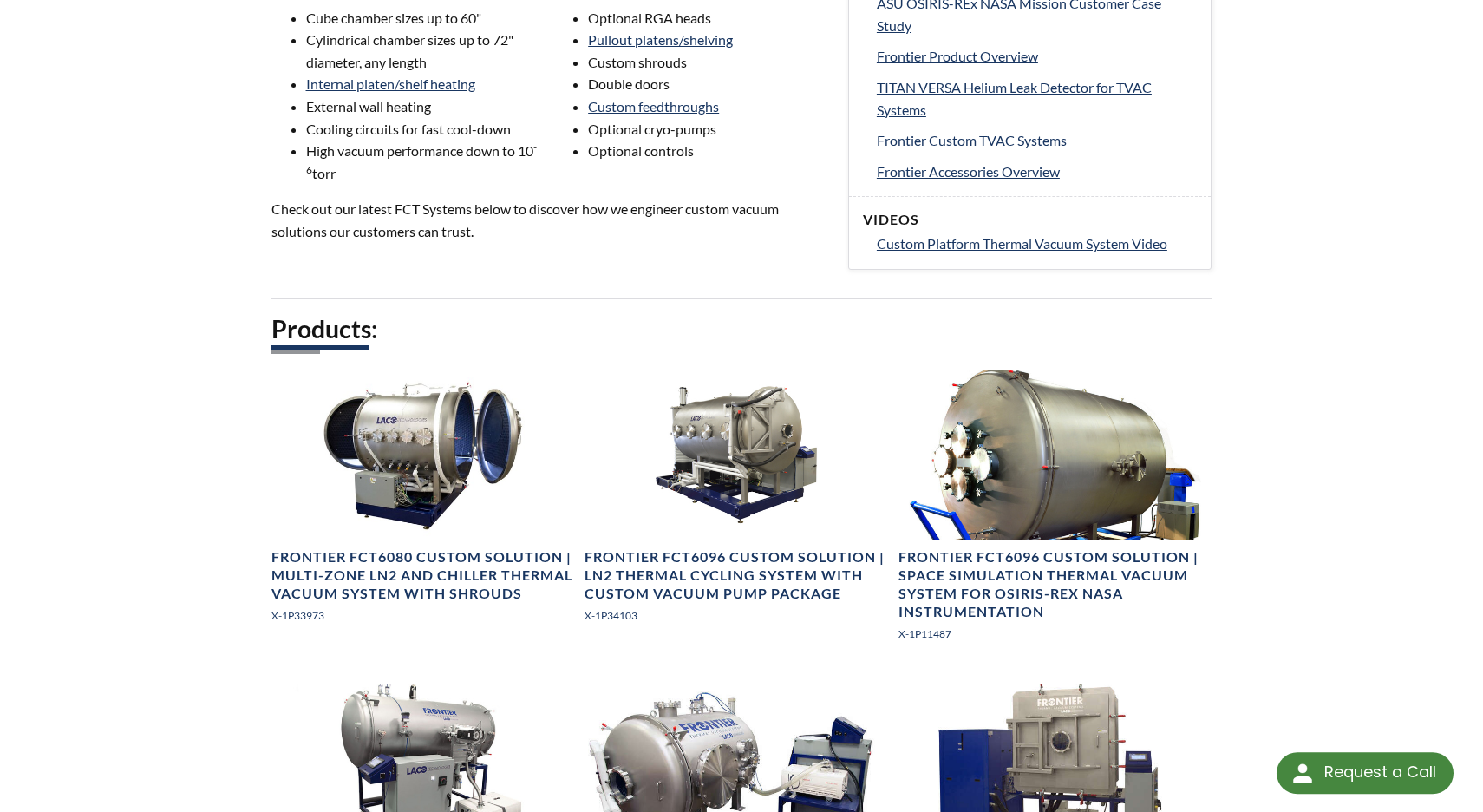
select select "Language Translate Widget"
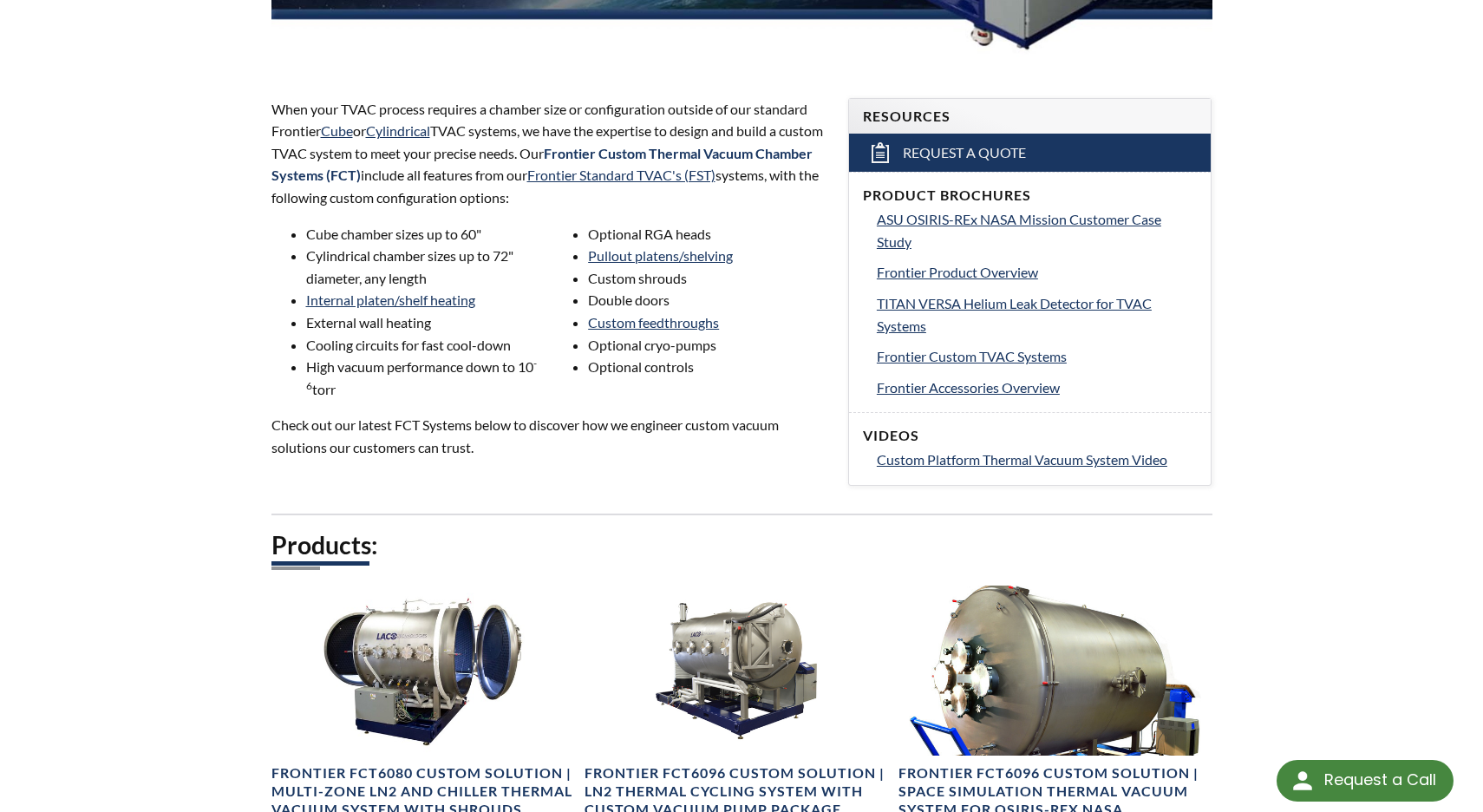
scroll to position [591, 0]
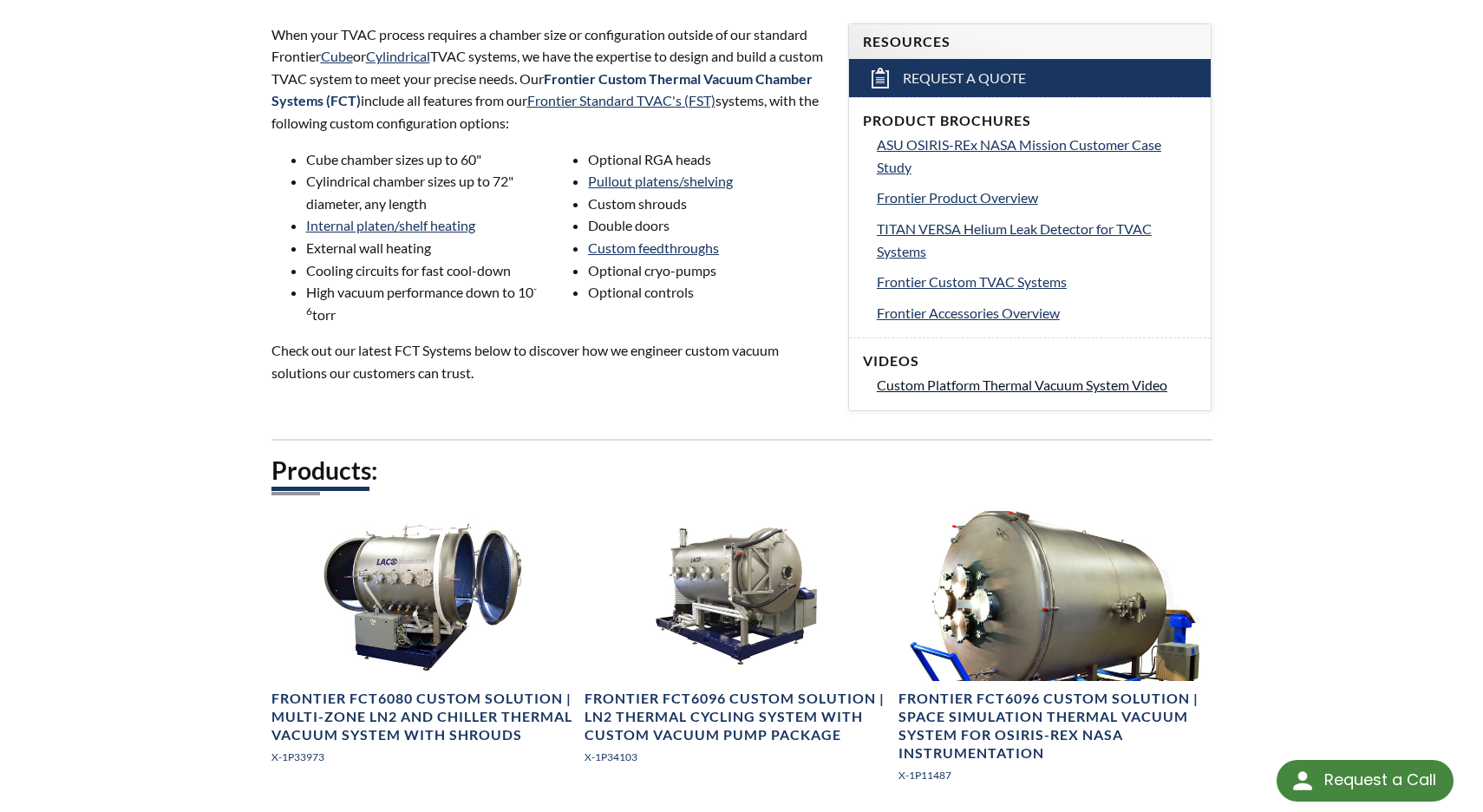
click at [971, 383] on span "Custom Platform Thermal Vacuum System Video" at bounding box center [1021, 385] width 290 height 17
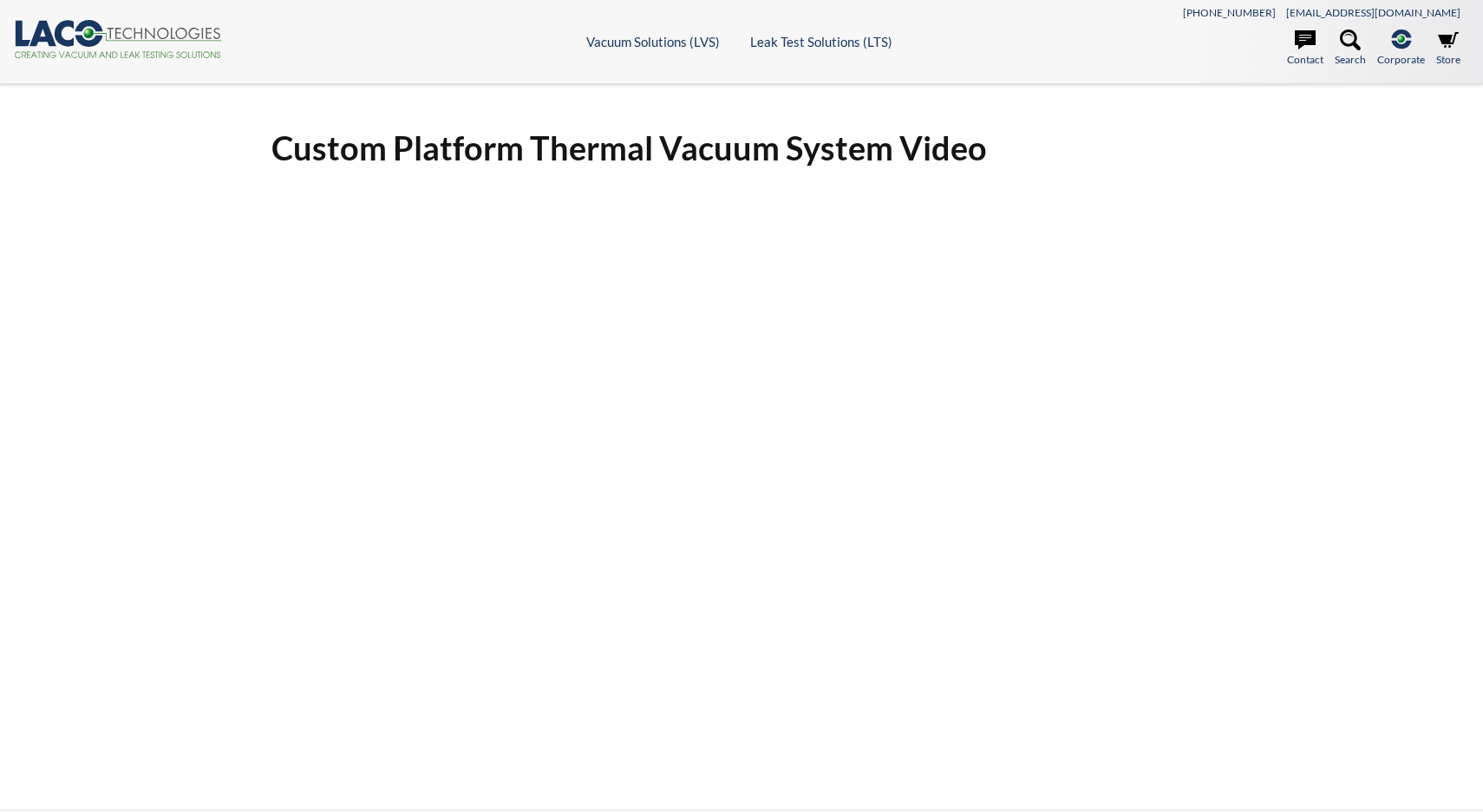
select select "Language Translate Widget"
